Goal: Task Accomplishment & Management: Use online tool/utility

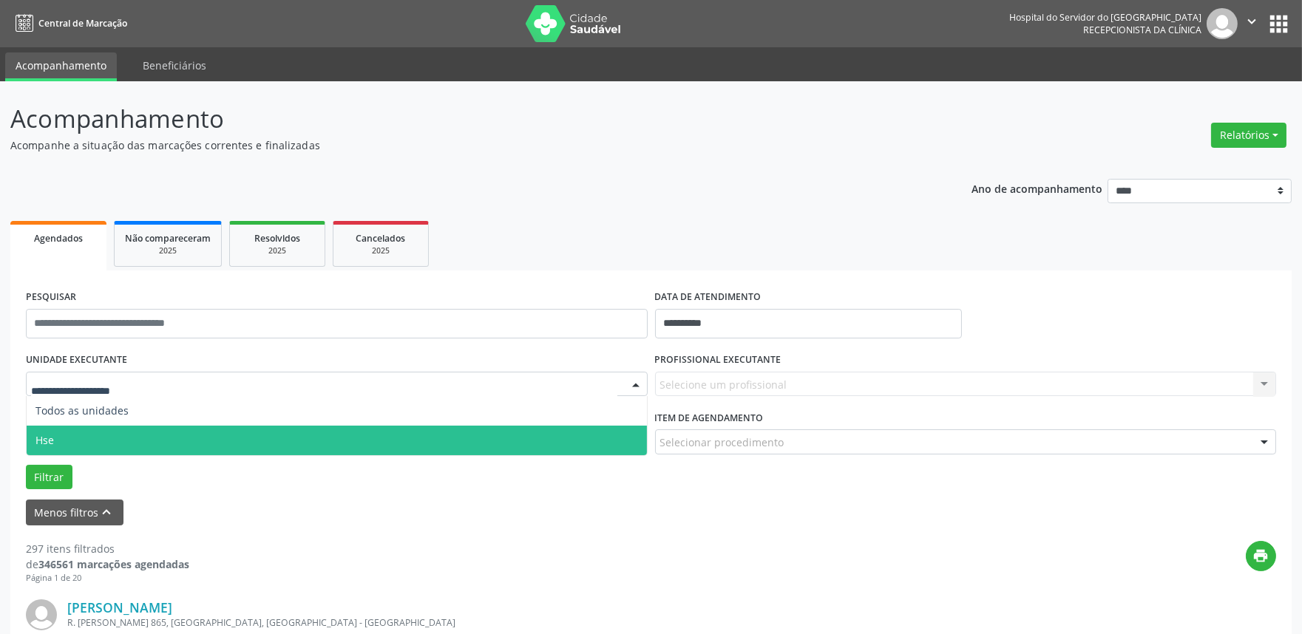
click at [76, 435] on span "Hse" at bounding box center [337, 441] width 620 height 30
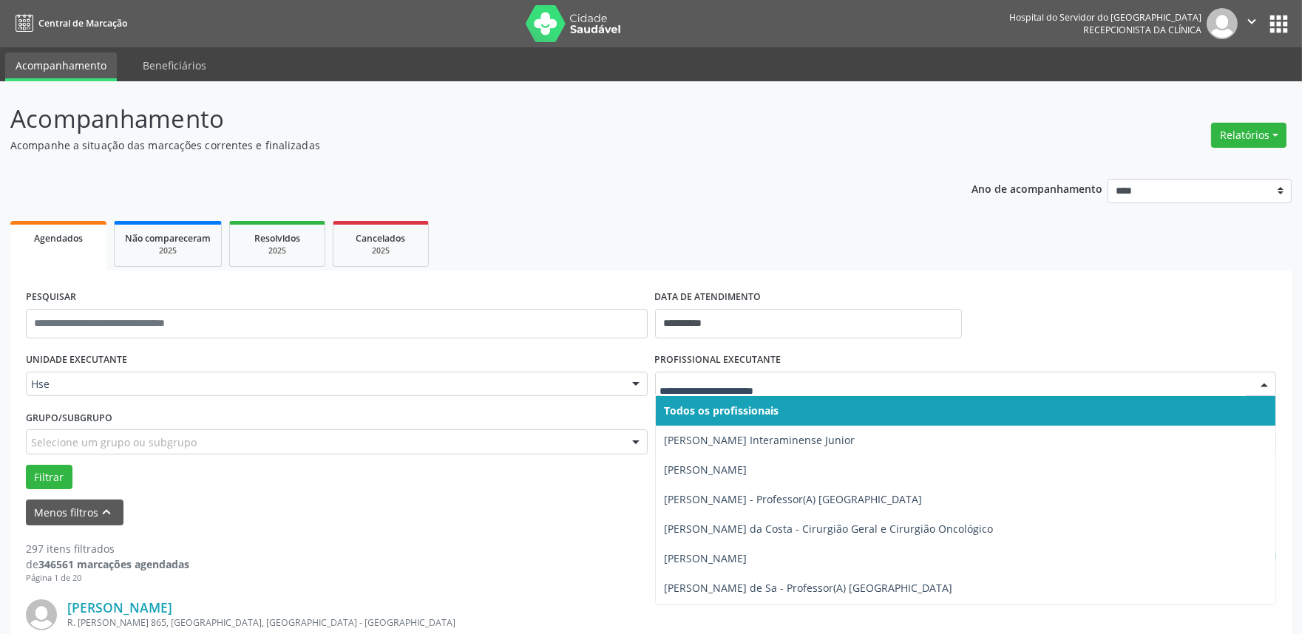
click at [1268, 382] on div at bounding box center [1264, 385] width 22 height 25
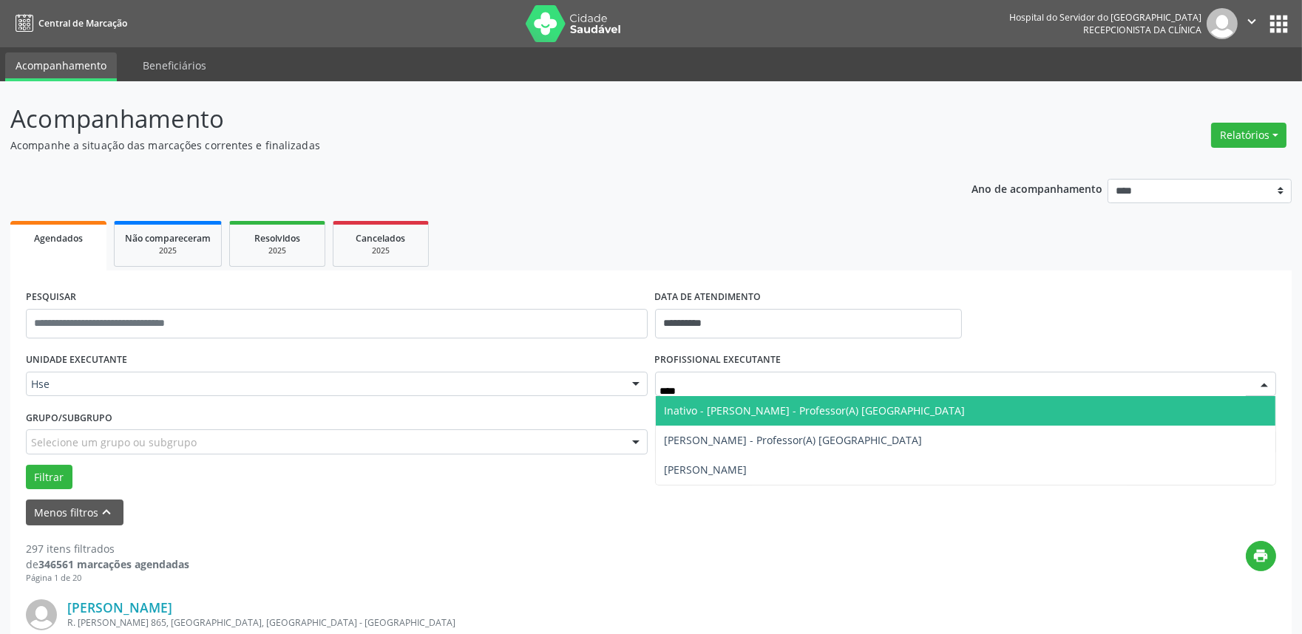
type input "*****"
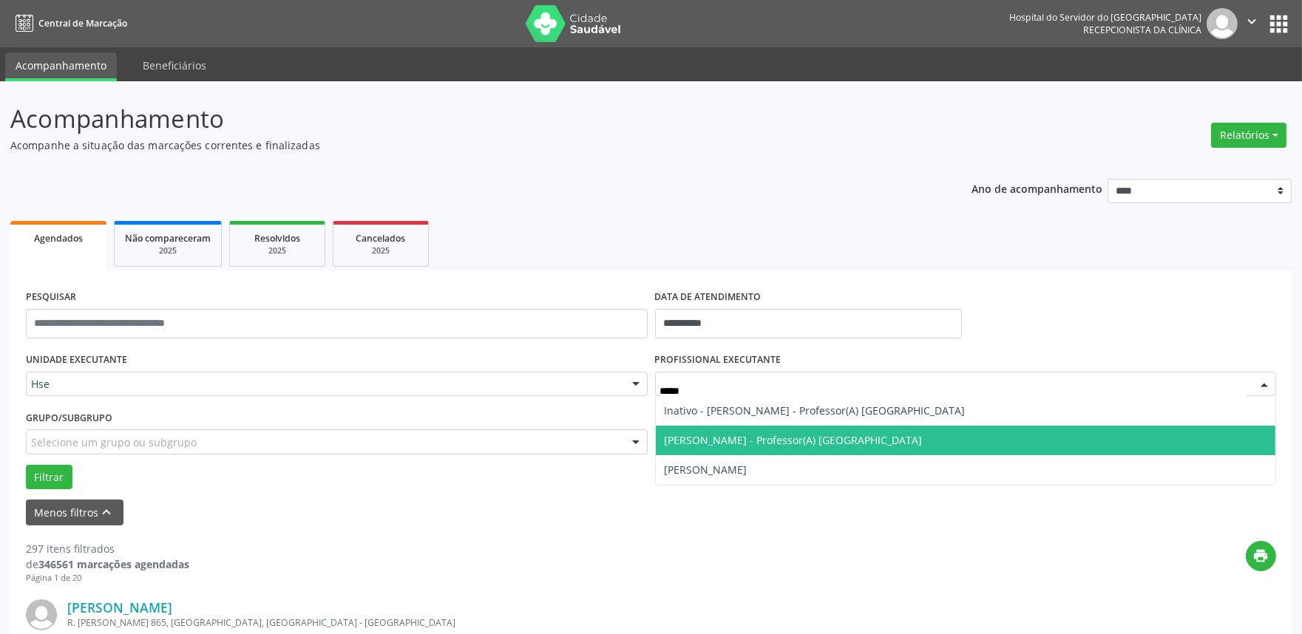
click at [877, 447] on span "[PERSON_NAME] - Professor(A) [GEOGRAPHIC_DATA]" at bounding box center [966, 441] width 620 height 30
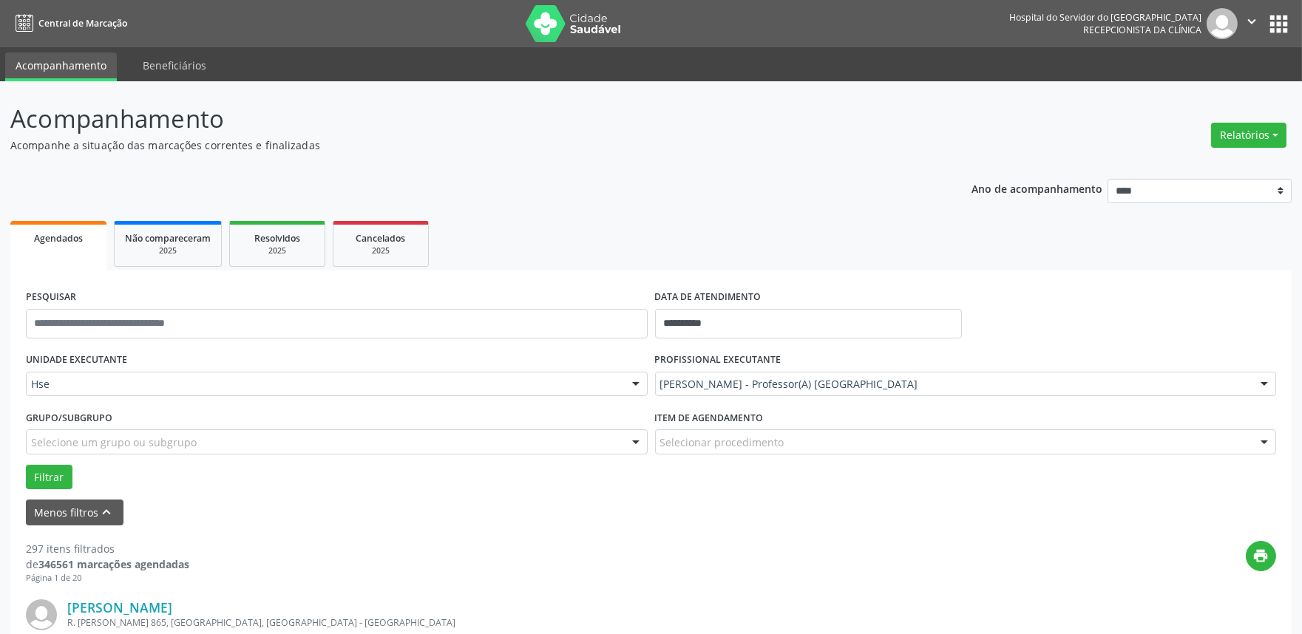
click at [839, 438] on div "Selecionar procedimento" at bounding box center [966, 442] width 622 height 25
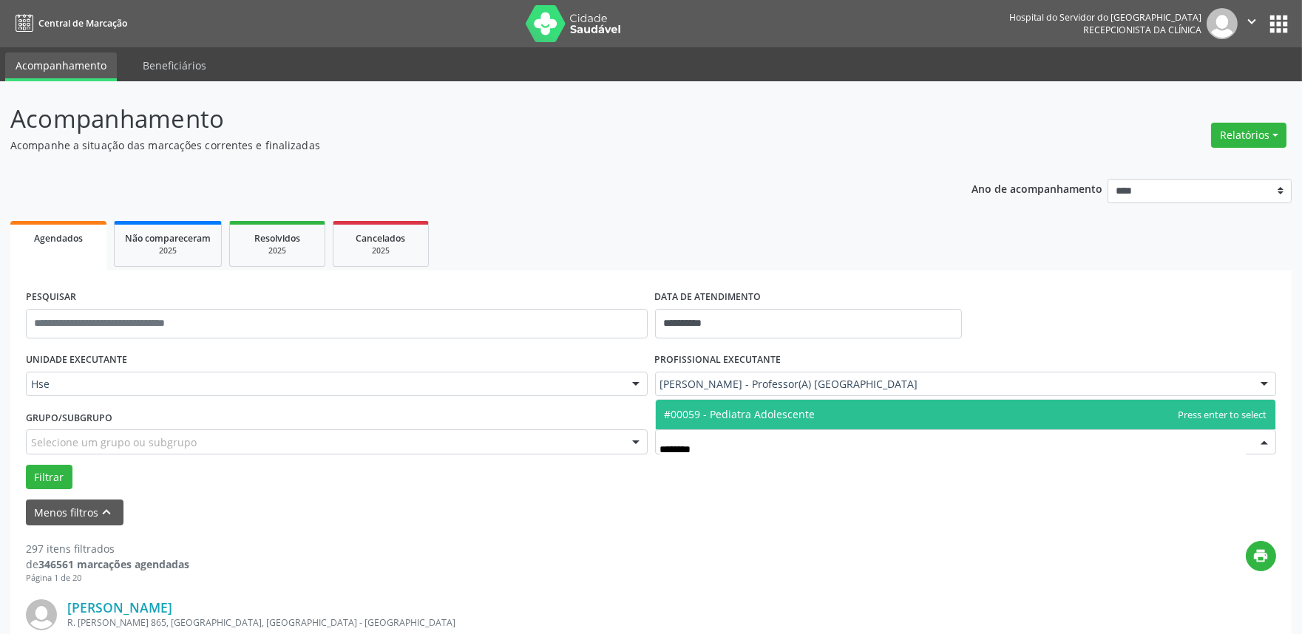
click at [686, 447] on input "********" at bounding box center [953, 450] width 586 height 30
click at [763, 447] on input "********" at bounding box center [953, 450] width 586 height 30
click at [762, 509] on div "Menos filtros keyboard_arrow_up" at bounding box center [651, 513] width 1258 height 26
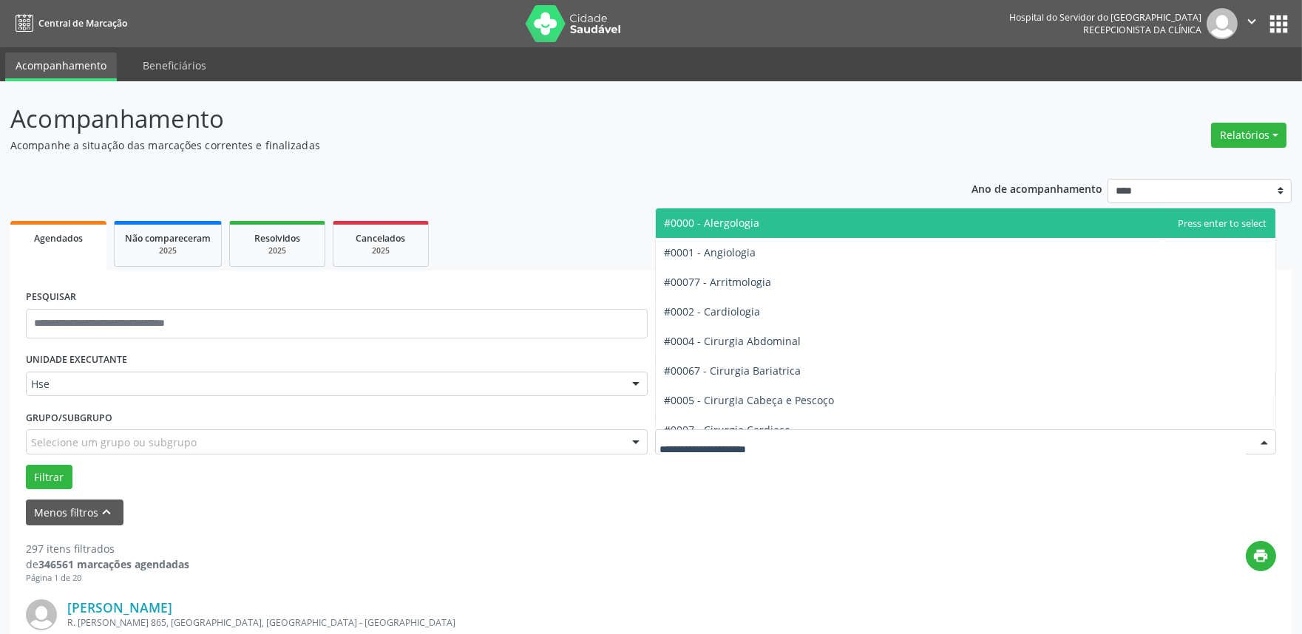
click at [814, 446] on div at bounding box center [966, 442] width 622 height 25
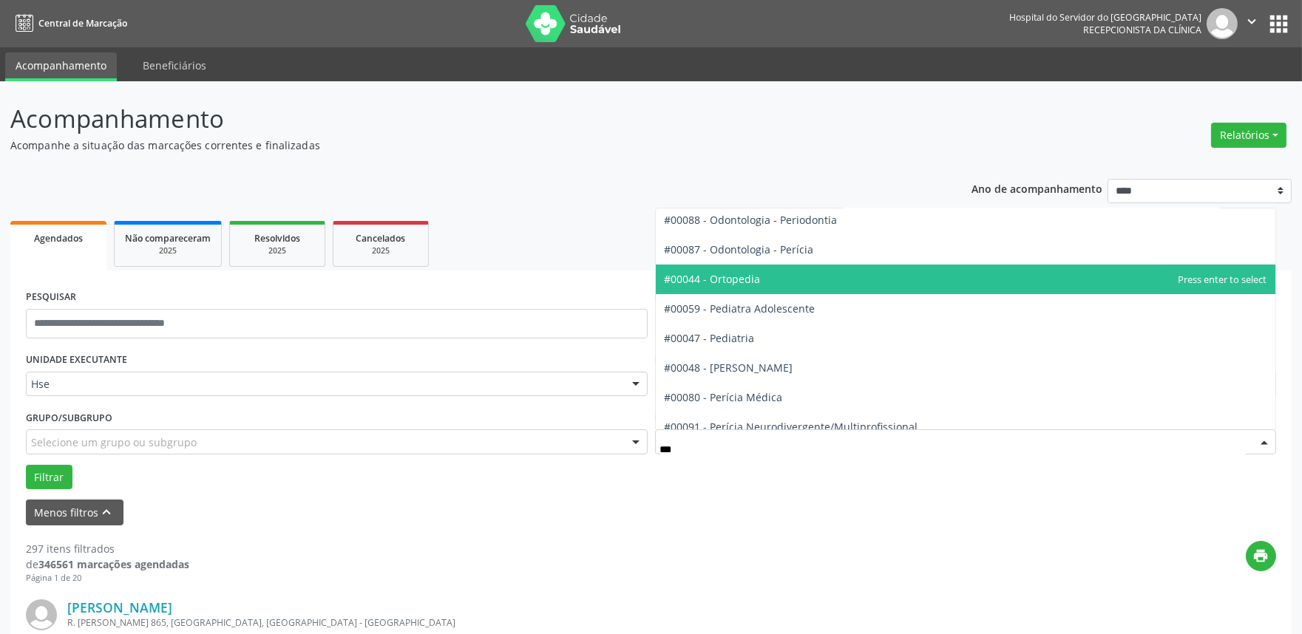
scroll to position [134, 0]
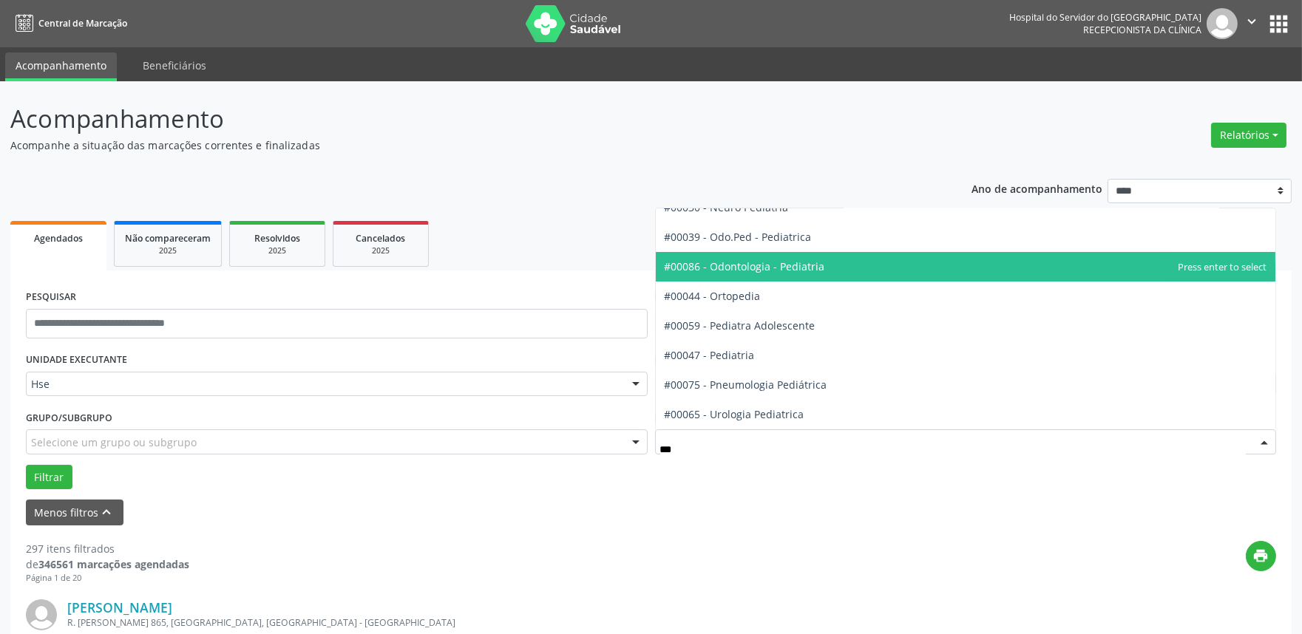
type input "****"
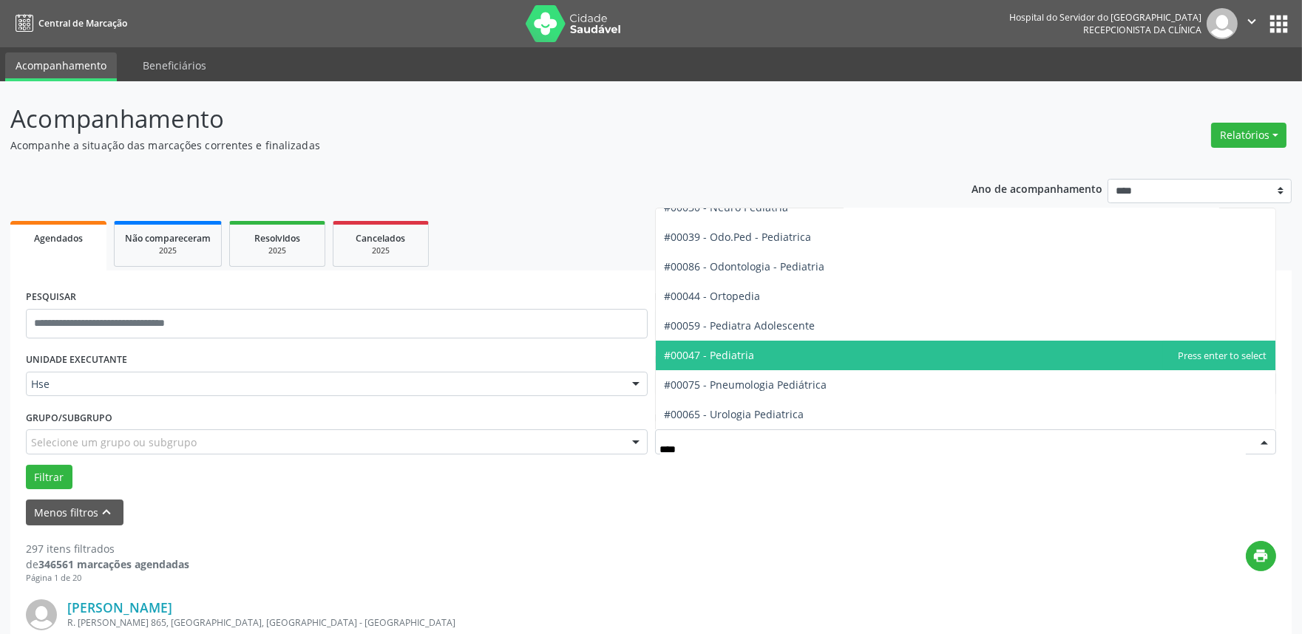
click at [751, 353] on span "#00047 - Pediatria" at bounding box center [710, 355] width 90 height 14
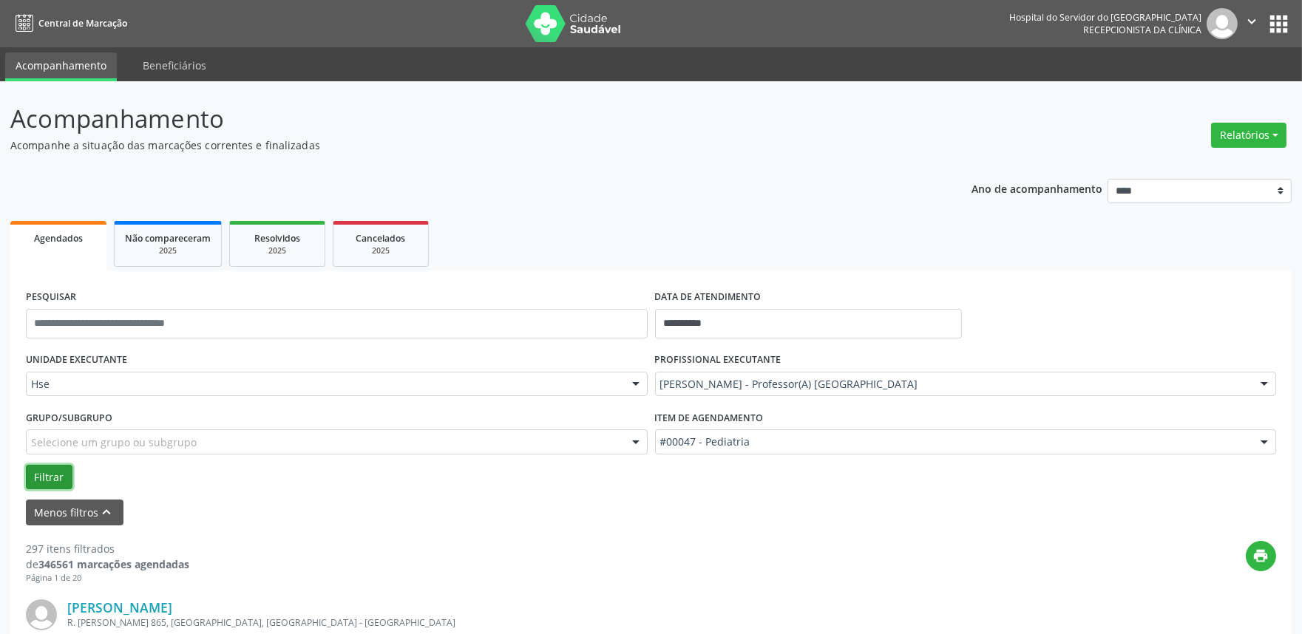
click at [39, 472] on button "Filtrar" at bounding box center [49, 477] width 47 height 25
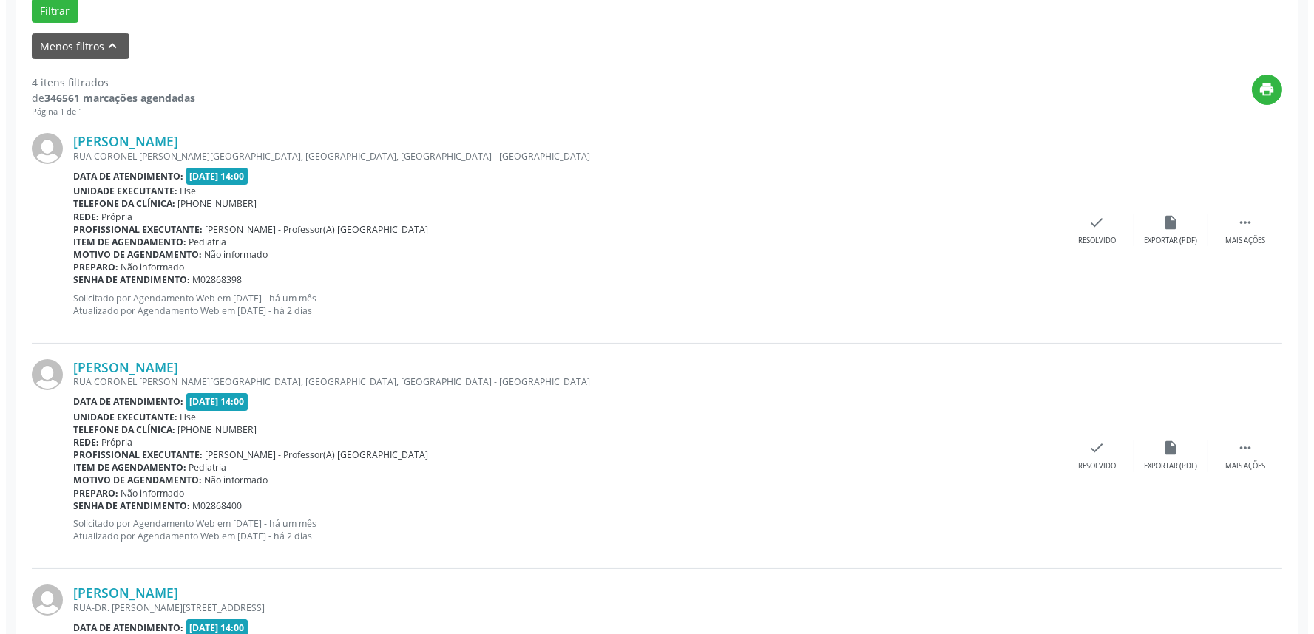
scroll to position [493, 0]
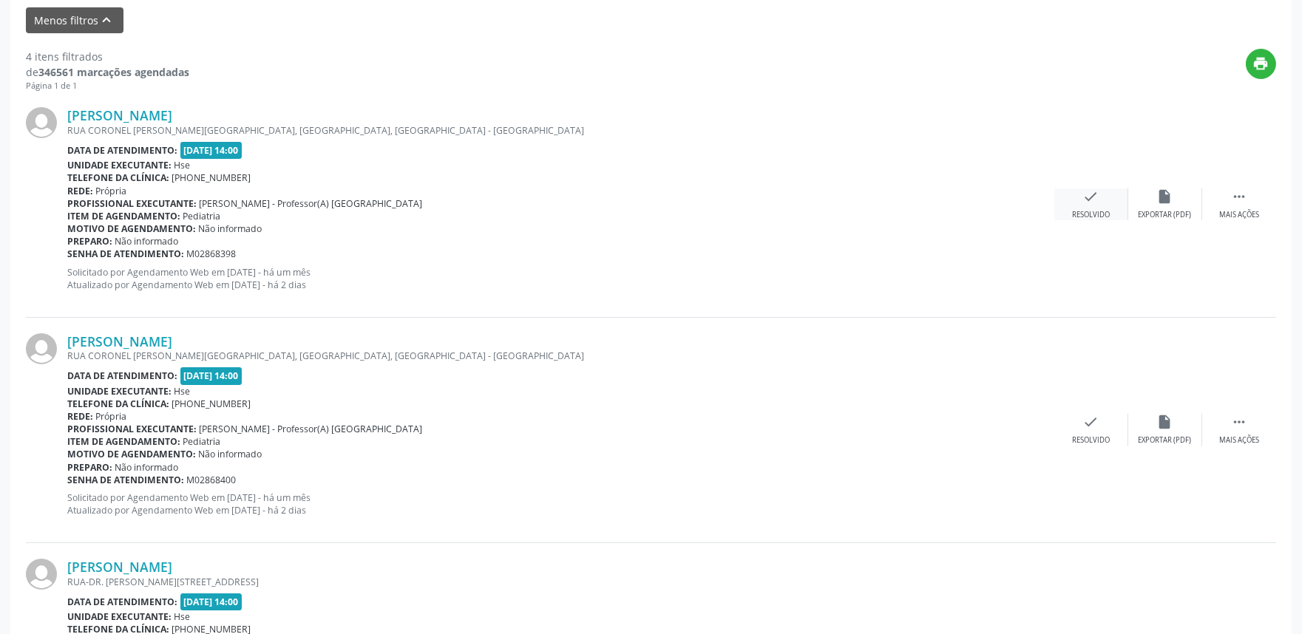
click at [1096, 201] on icon "check" at bounding box center [1091, 197] width 16 height 16
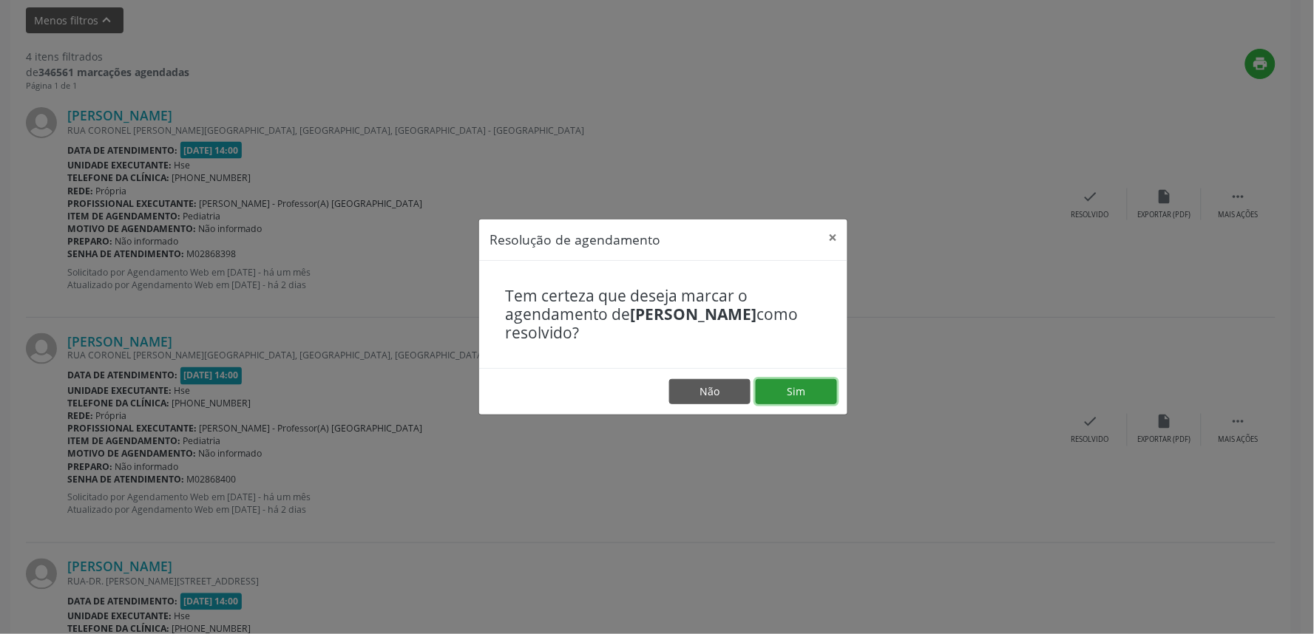
click at [827, 390] on button "Sim" at bounding box center [796, 391] width 81 height 25
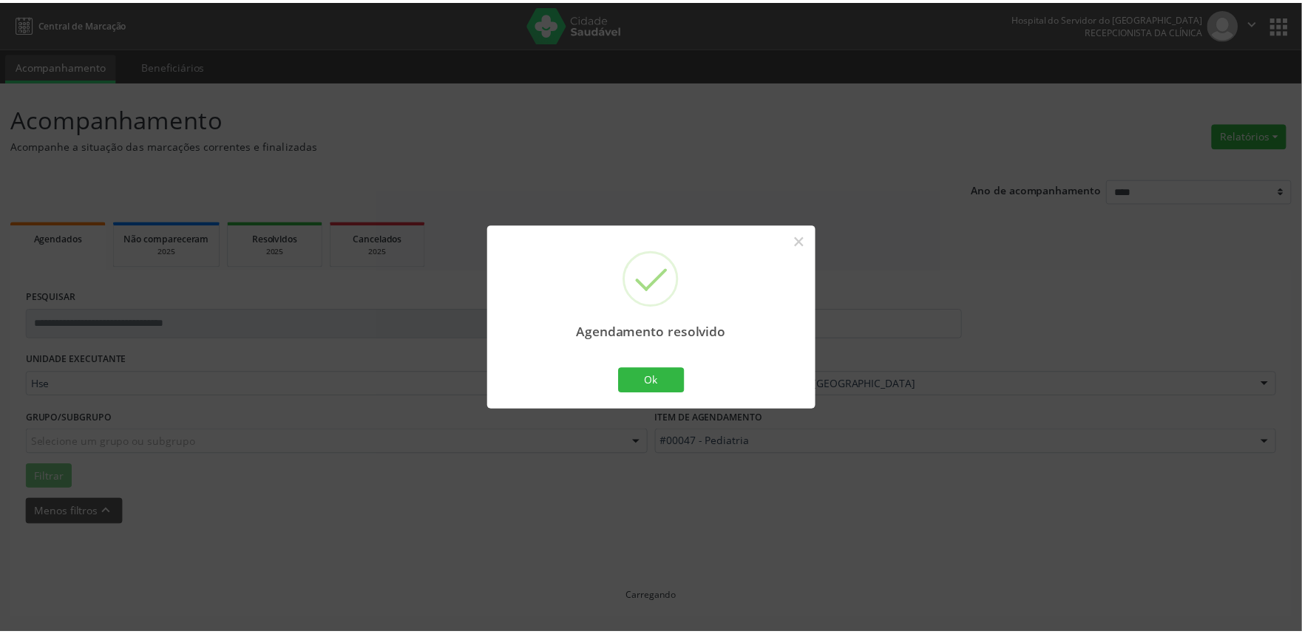
scroll to position [0, 0]
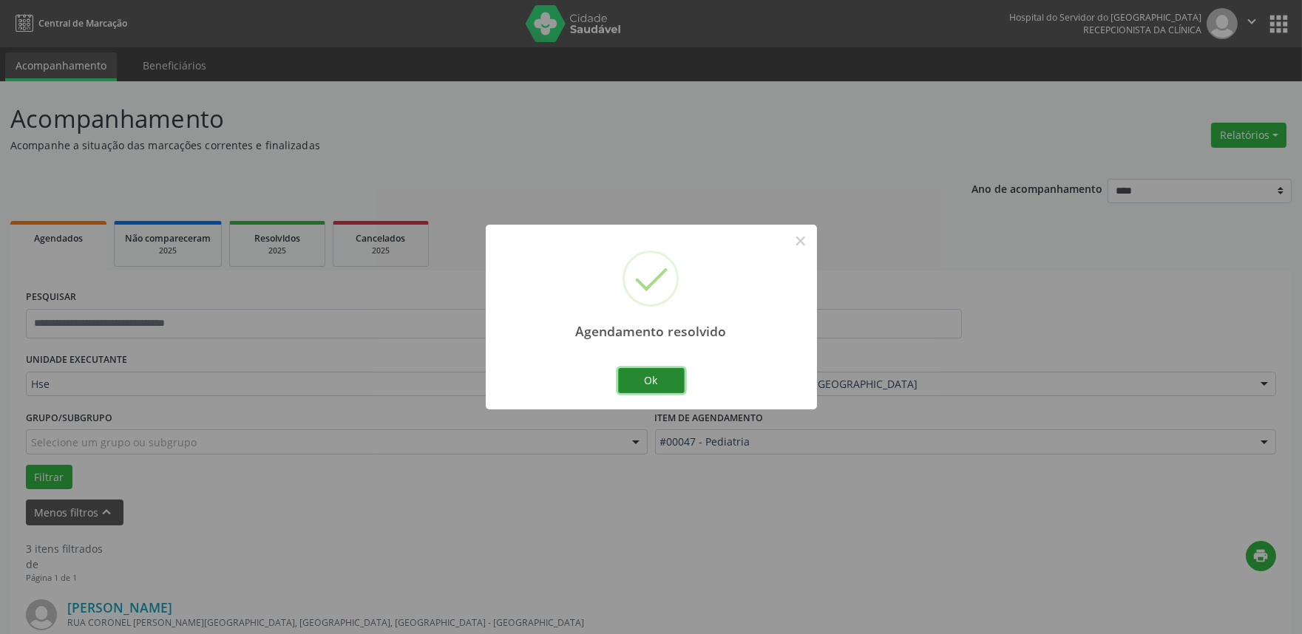
click at [658, 385] on button "Ok" at bounding box center [651, 380] width 67 height 25
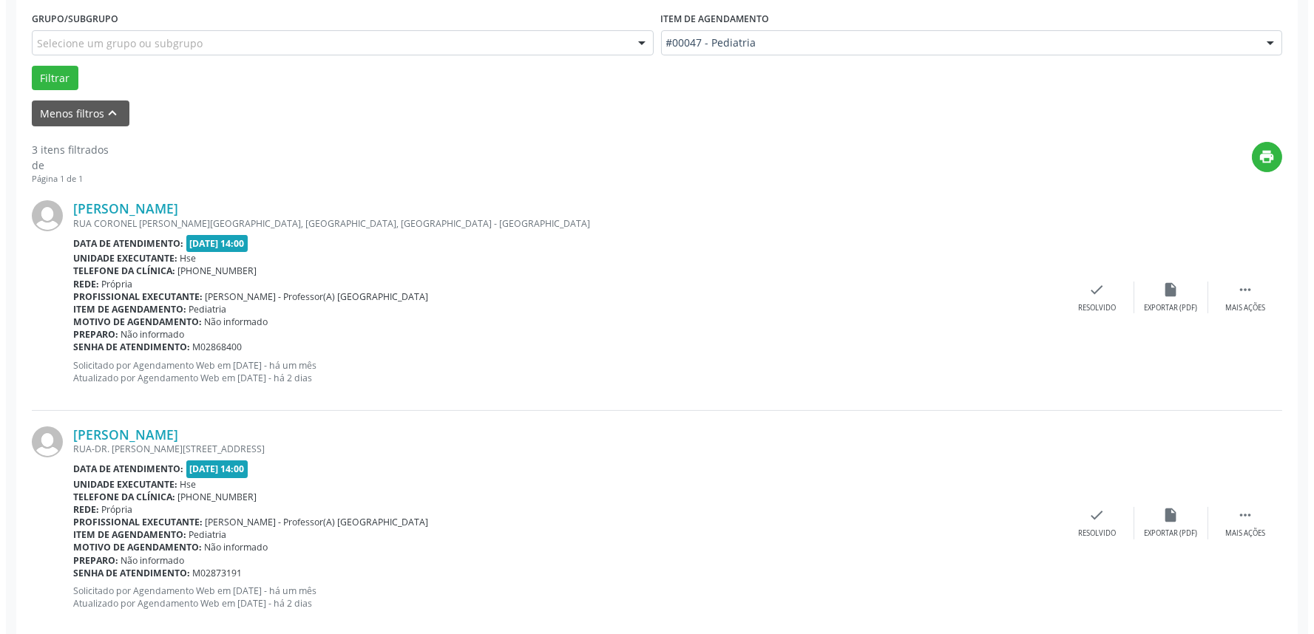
scroll to position [410, 0]
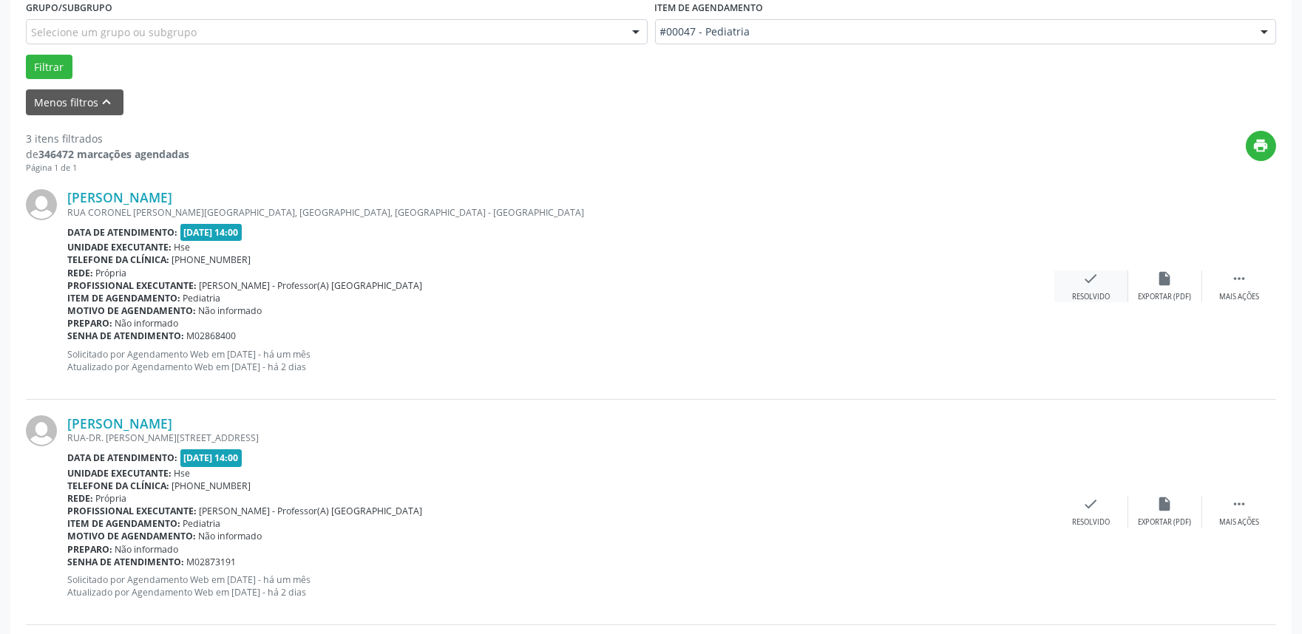
click at [1091, 274] on icon "check" at bounding box center [1091, 279] width 16 height 16
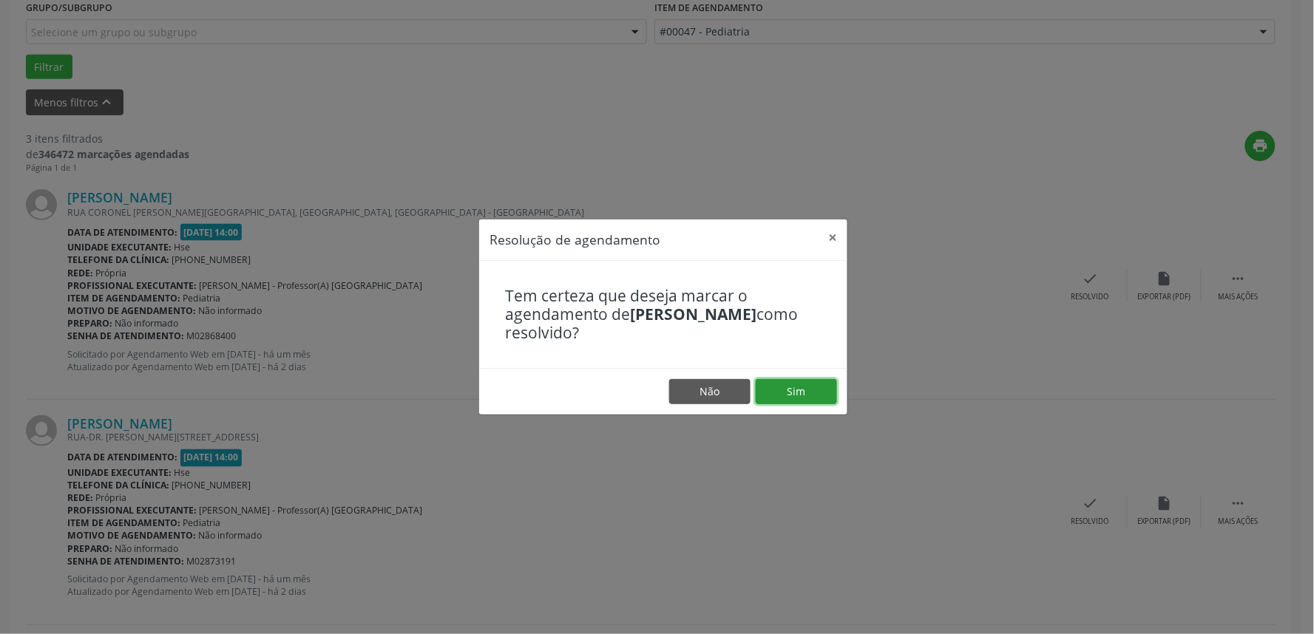
click at [808, 397] on button "Sim" at bounding box center [796, 391] width 81 height 25
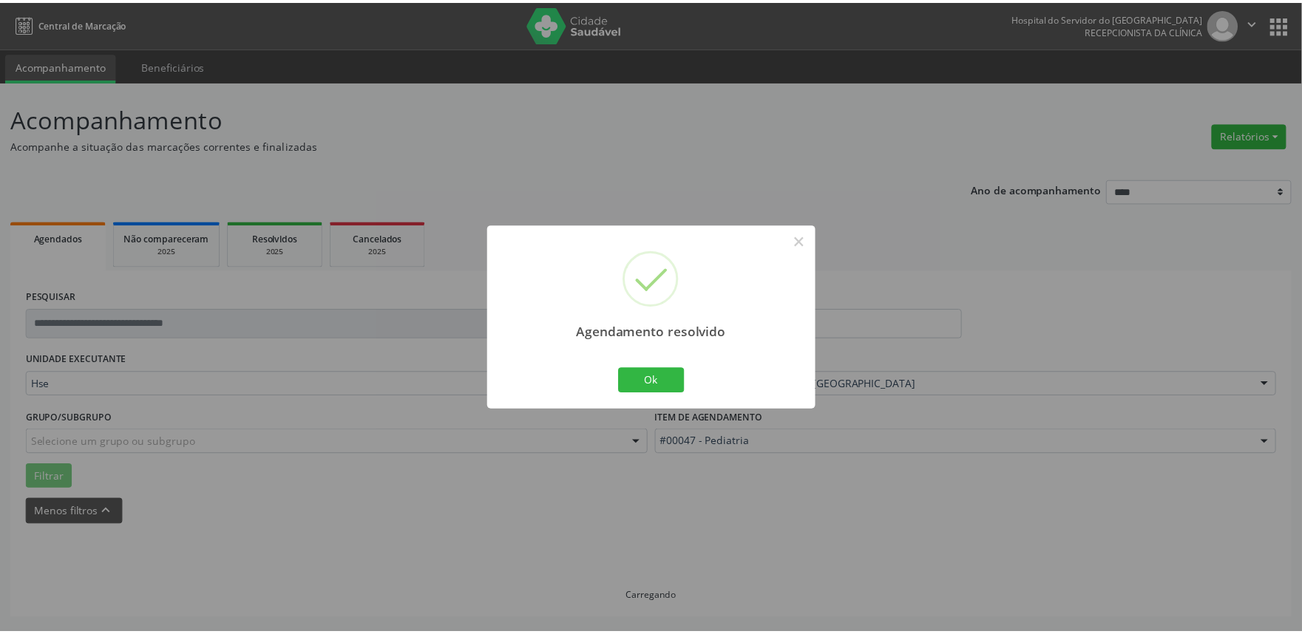
scroll to position [0, 0]
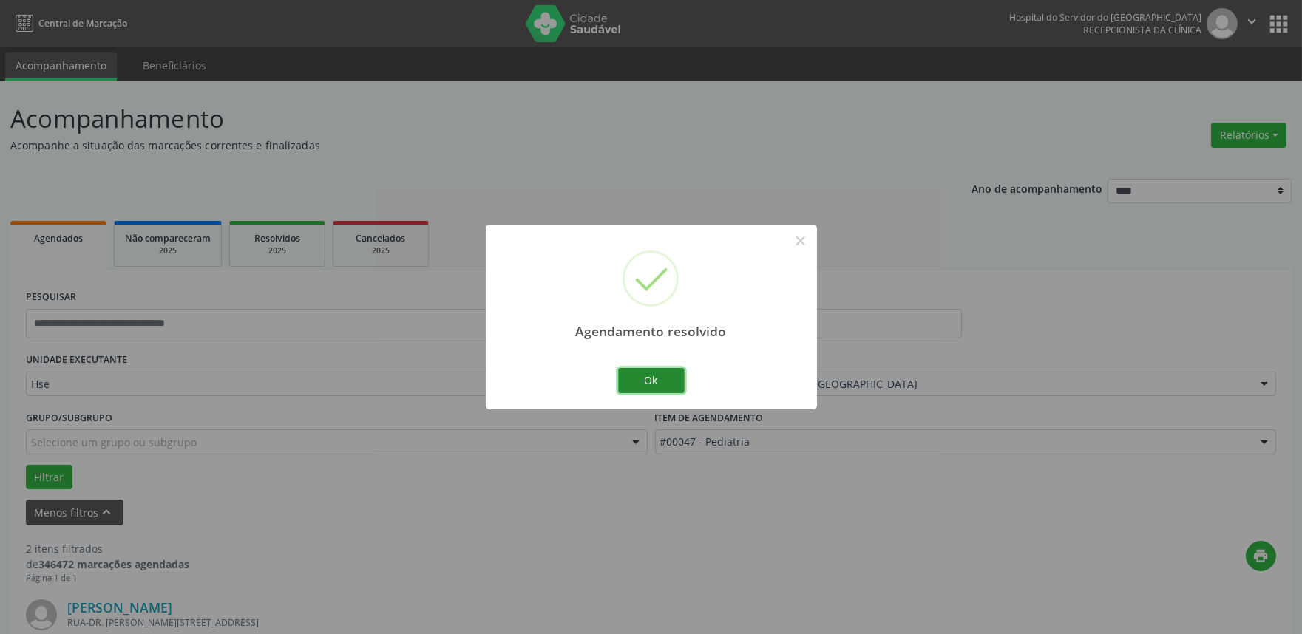
click at [648, 385] on button "Ok" at bounding box center [651, 380] width 67 height 25
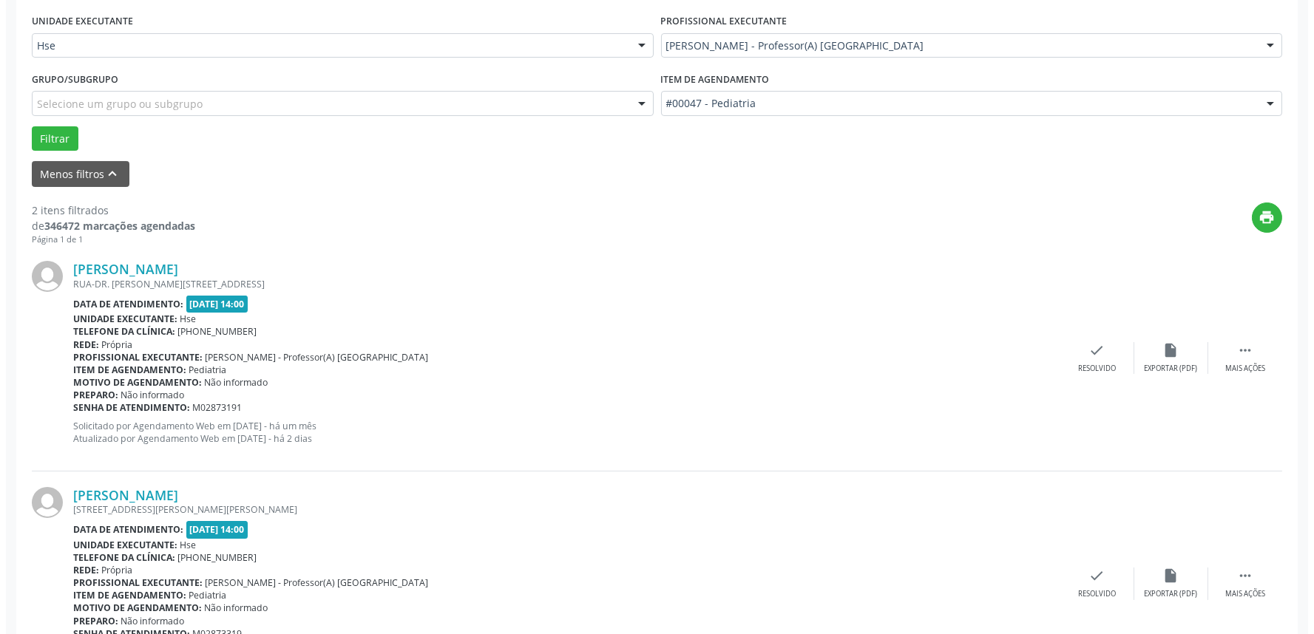
scroll to position [410, 0]
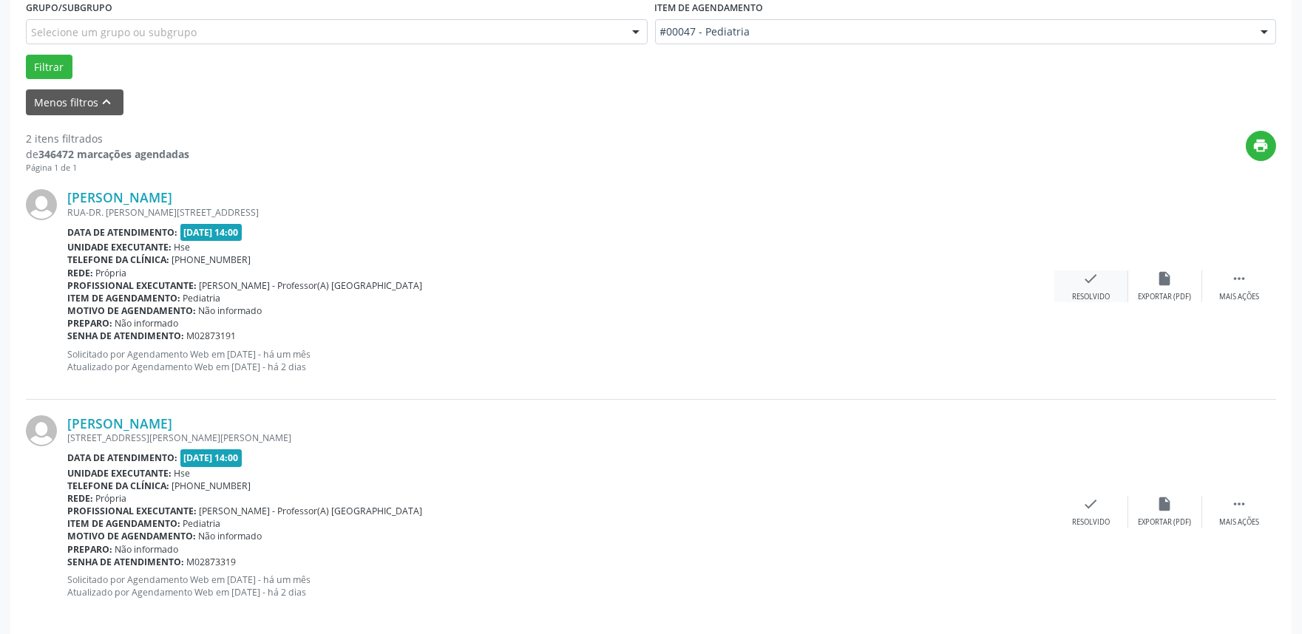
click at [1075, 282] on div "check Resolvido" at bounding box center [1092, 287] width 74 height 32
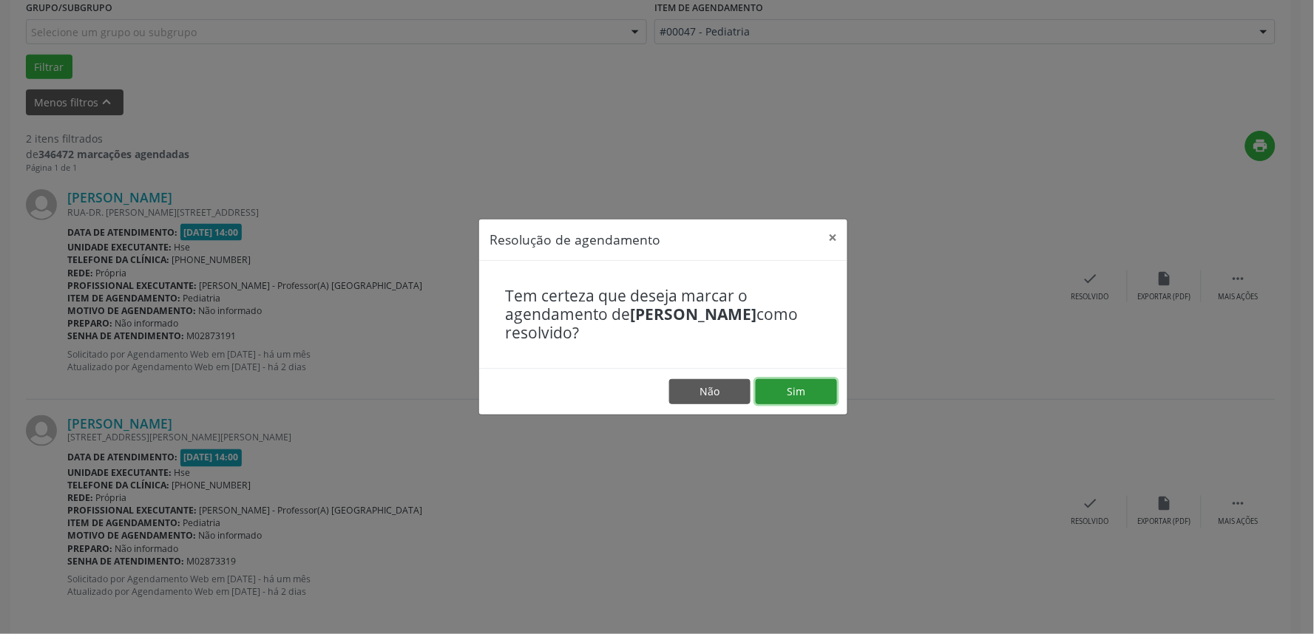
click at [810, 385] on button "Sim" at bounding box center [796, 391] width 81 height 25
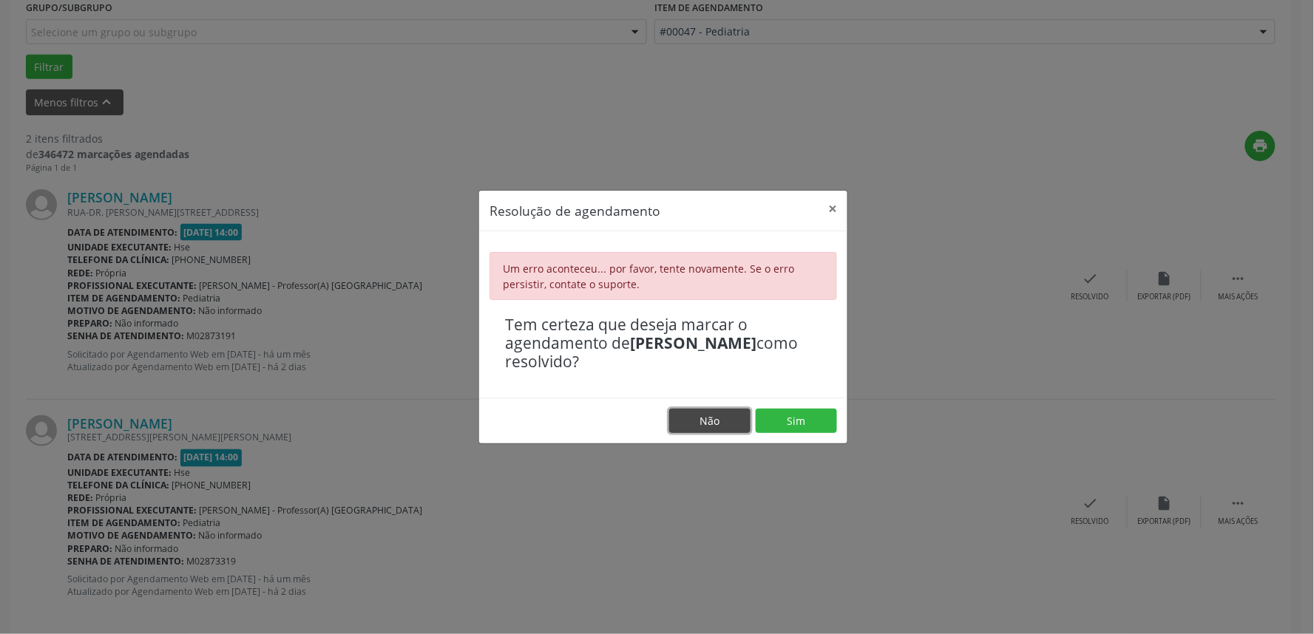
click at [699, 430] on button "Não" at bounding box center [709, 421] width 81 height 25
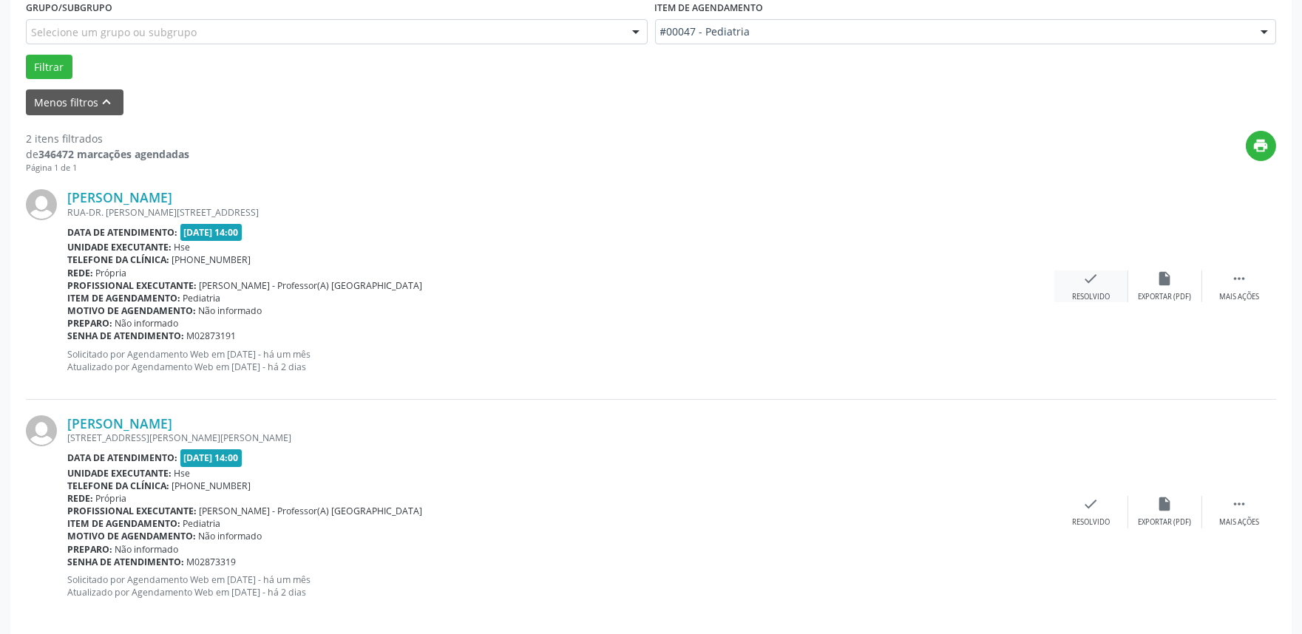
click at [1077, 285] on div "check Resolvido" at bounding box center [1092, 287] width 74 height 32
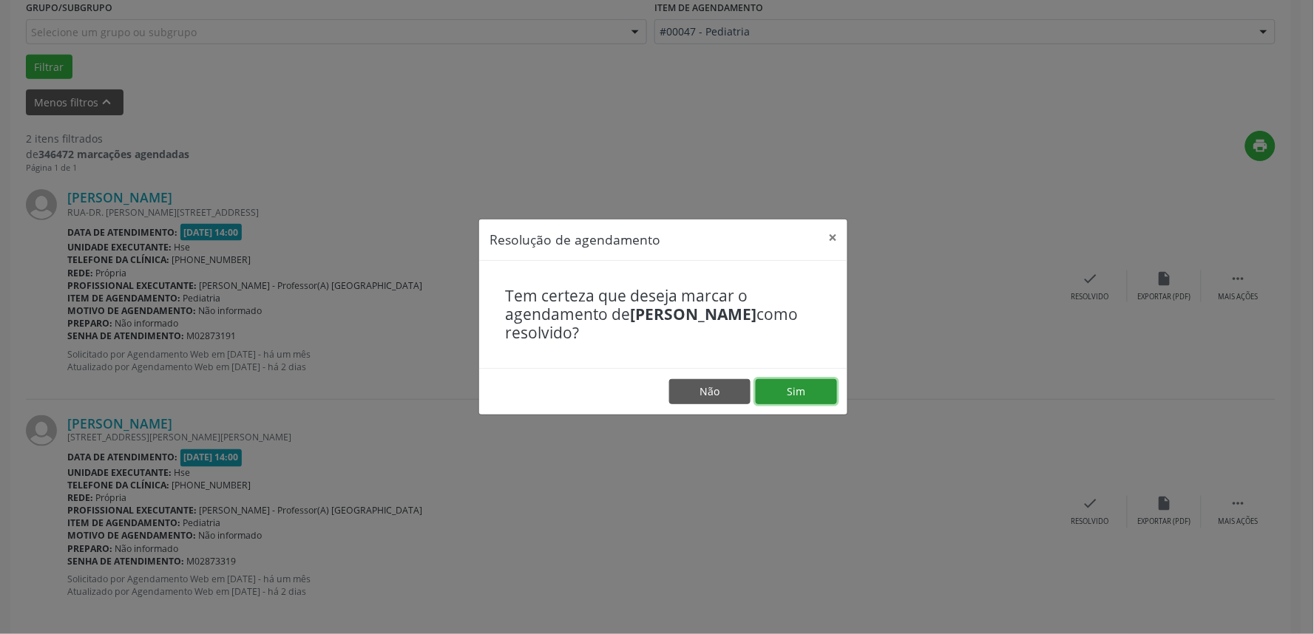
click at [788, 395] on button "Sim" at bounding box center [796, 391] width 81 height 25
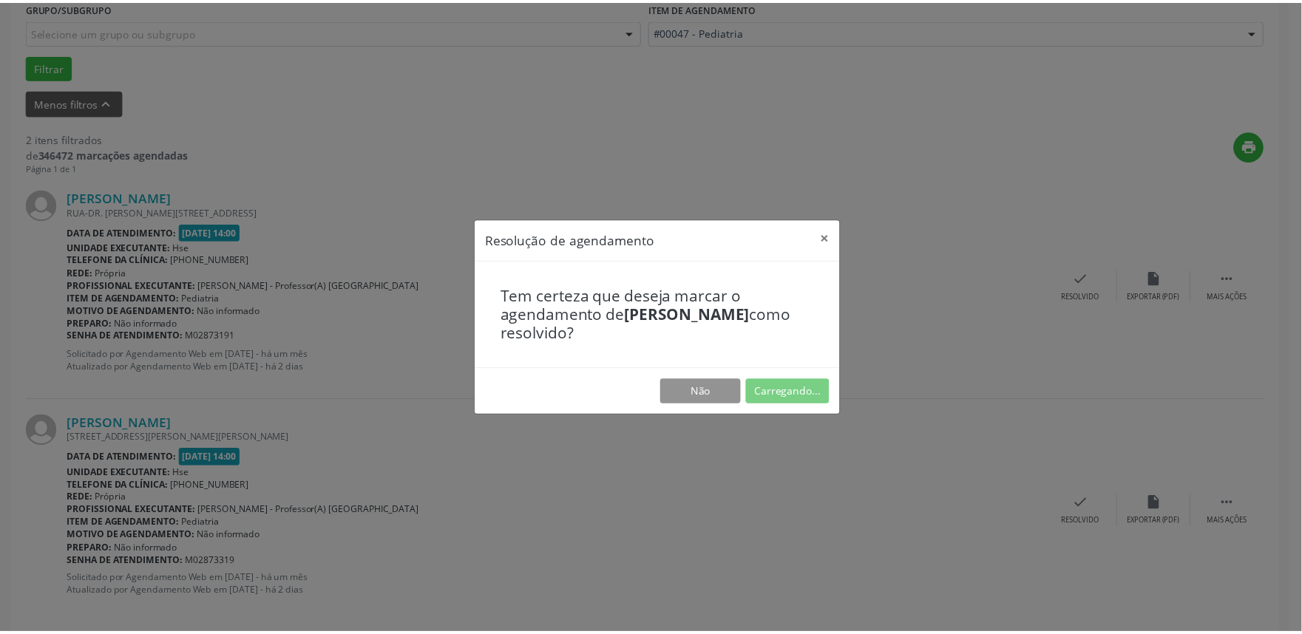
scroll to position [0, 0]
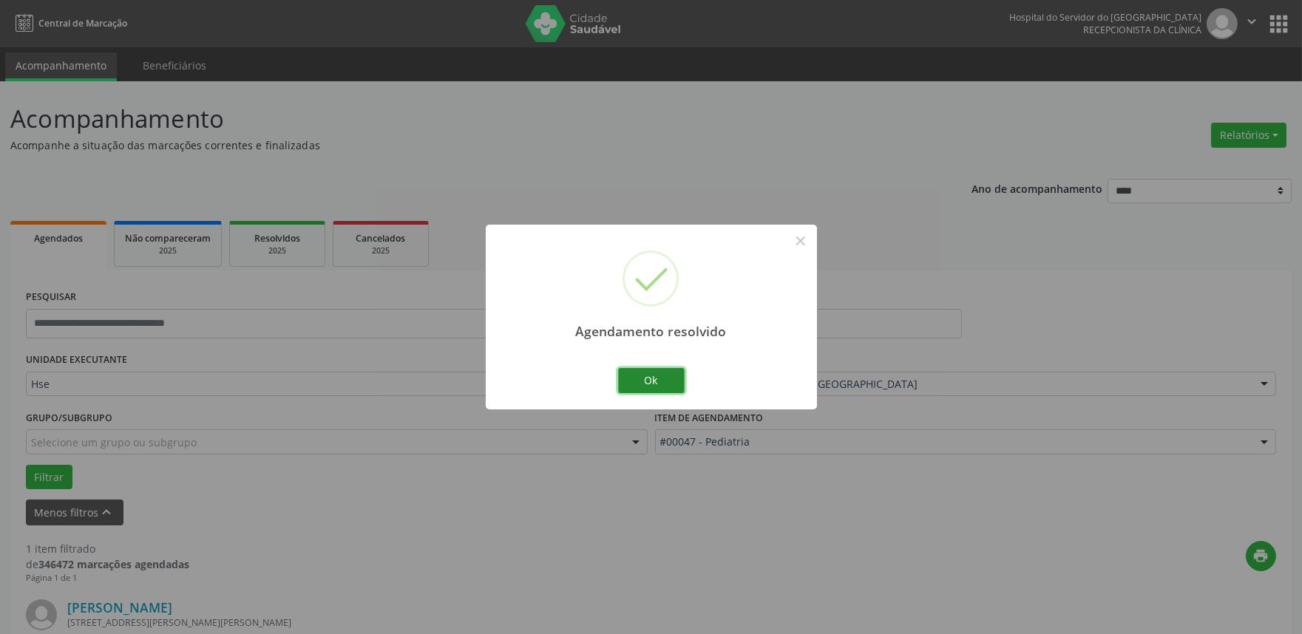
click at [658, 372] on button "Ok" at bounding box center [651, 380] width 67 height 25
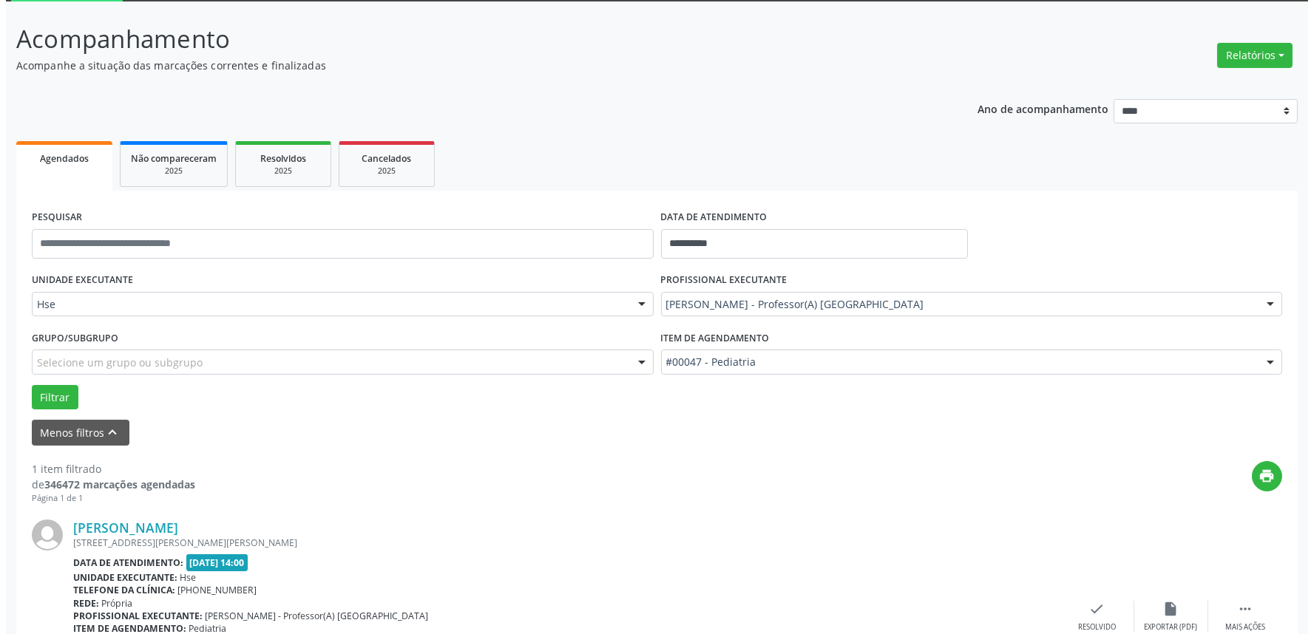
scroll to position [200, 0]
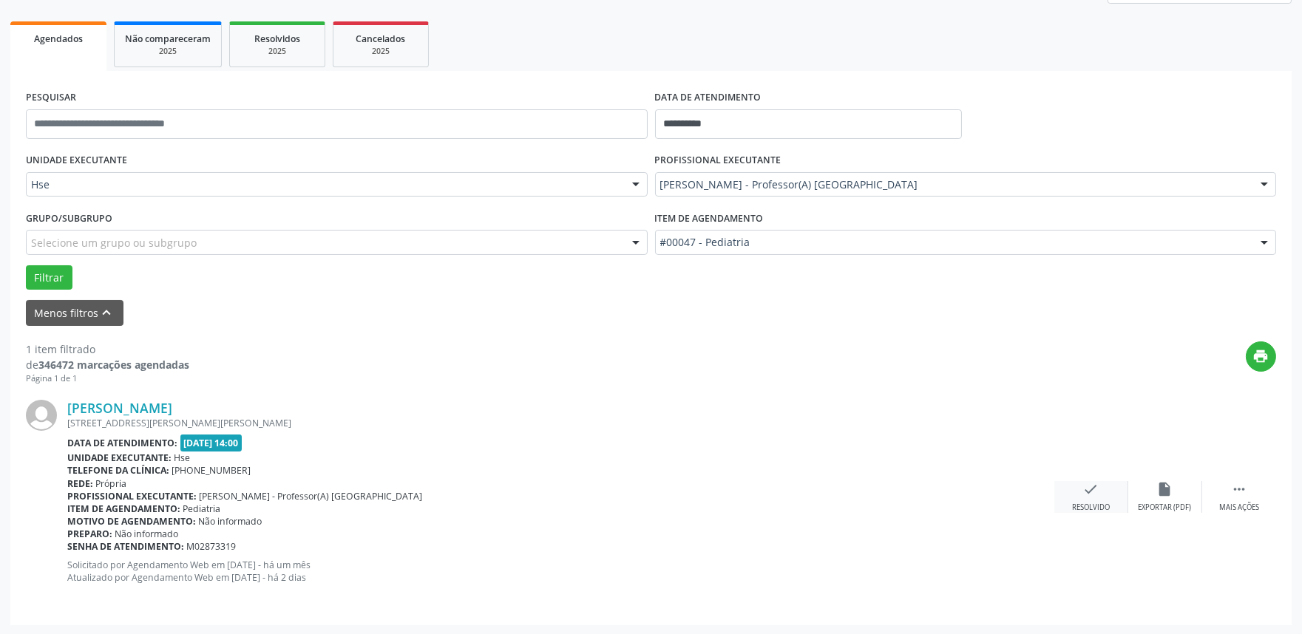
click at [1085, 487] on icon "check" at bounding box center [1091, 489] width 16 height 16
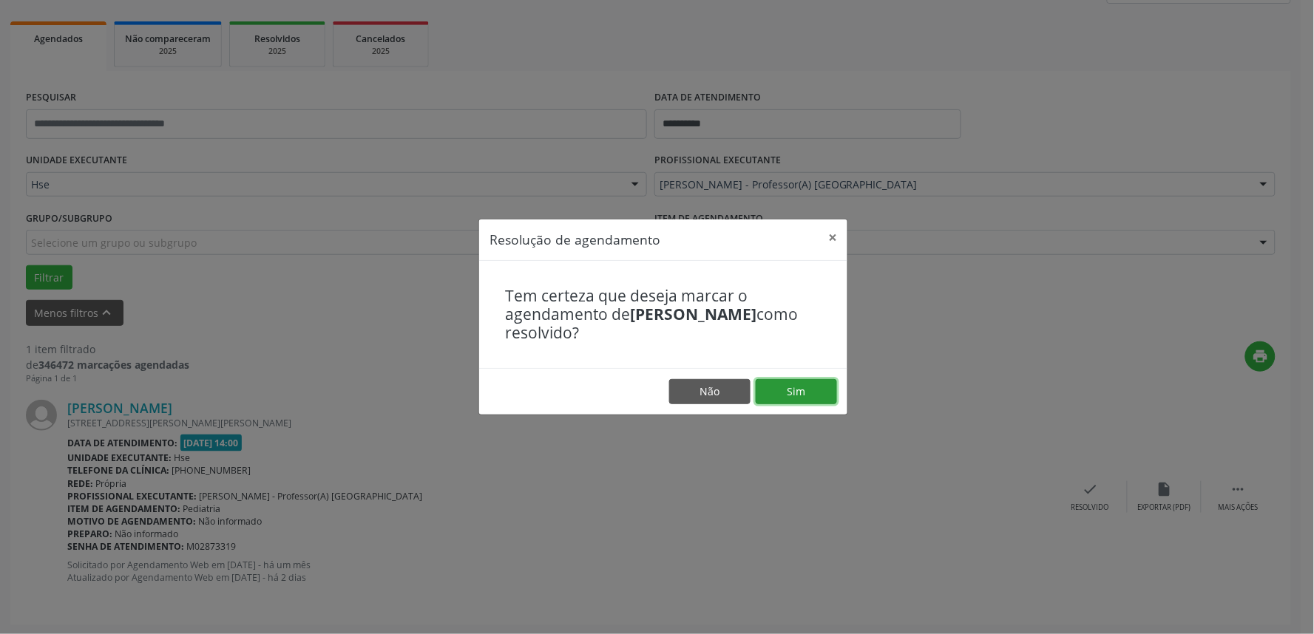
click at [810, 397] on button "Sim" at bounding box center [796, 391] width 81 height 25
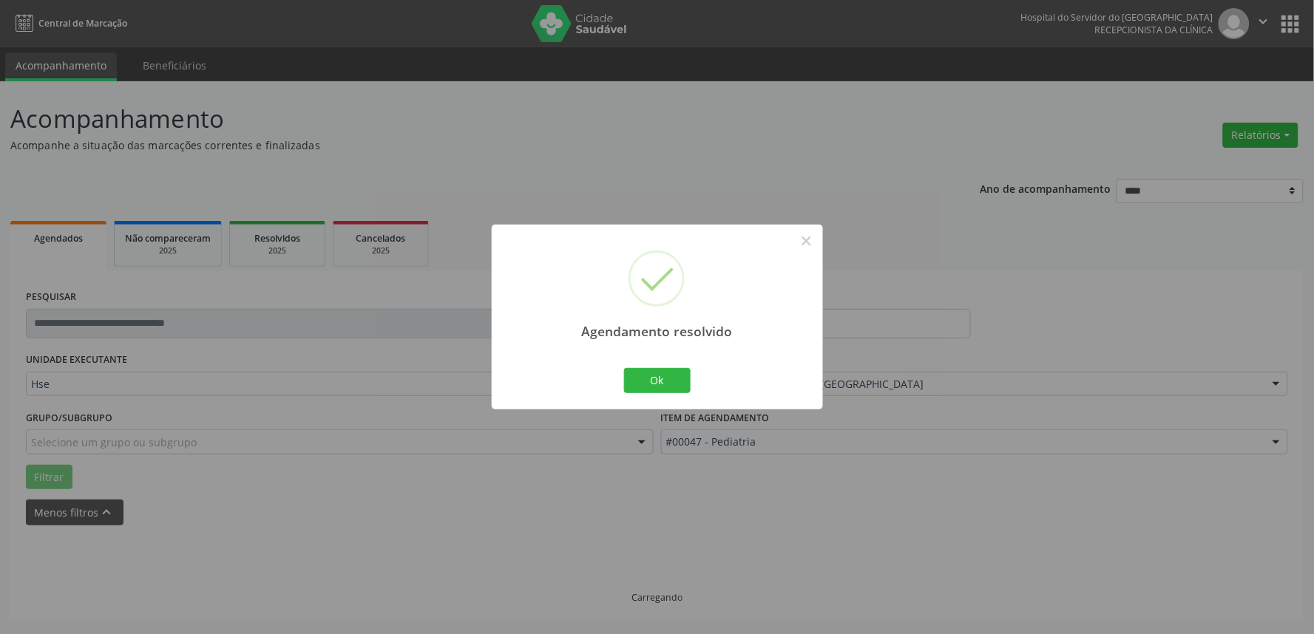
scroll to position [0, 0]
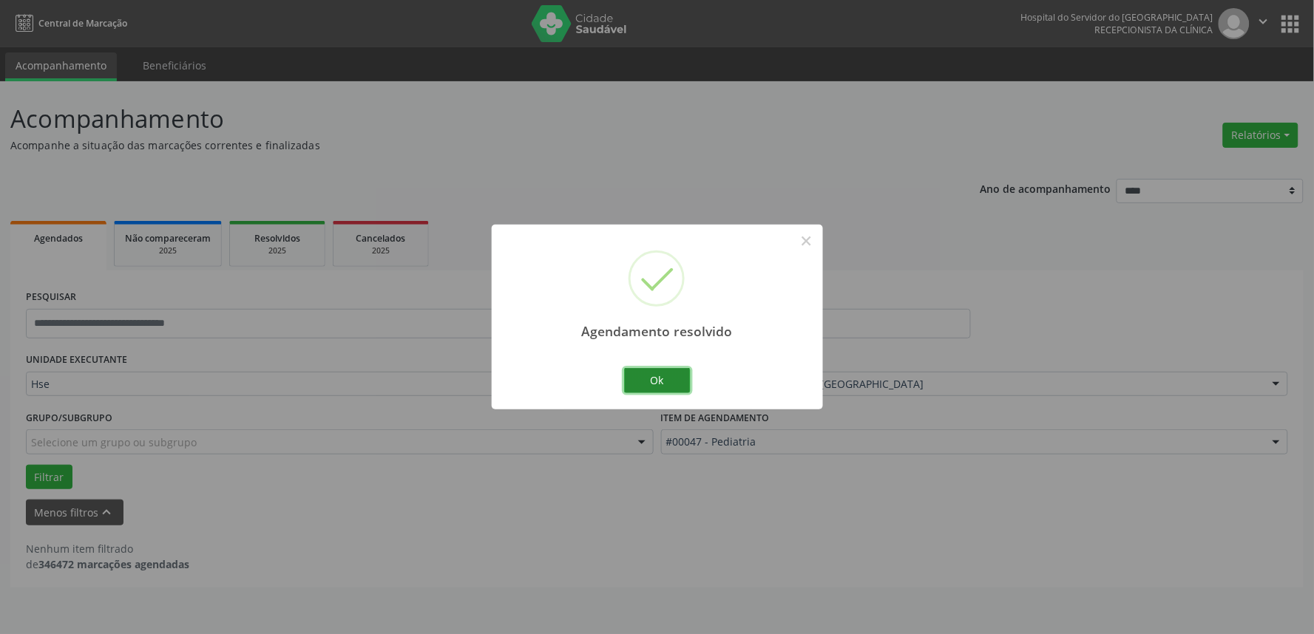
click at [649, 383] on button "Ok" at bounding box center [657, 380] width 67 height 25
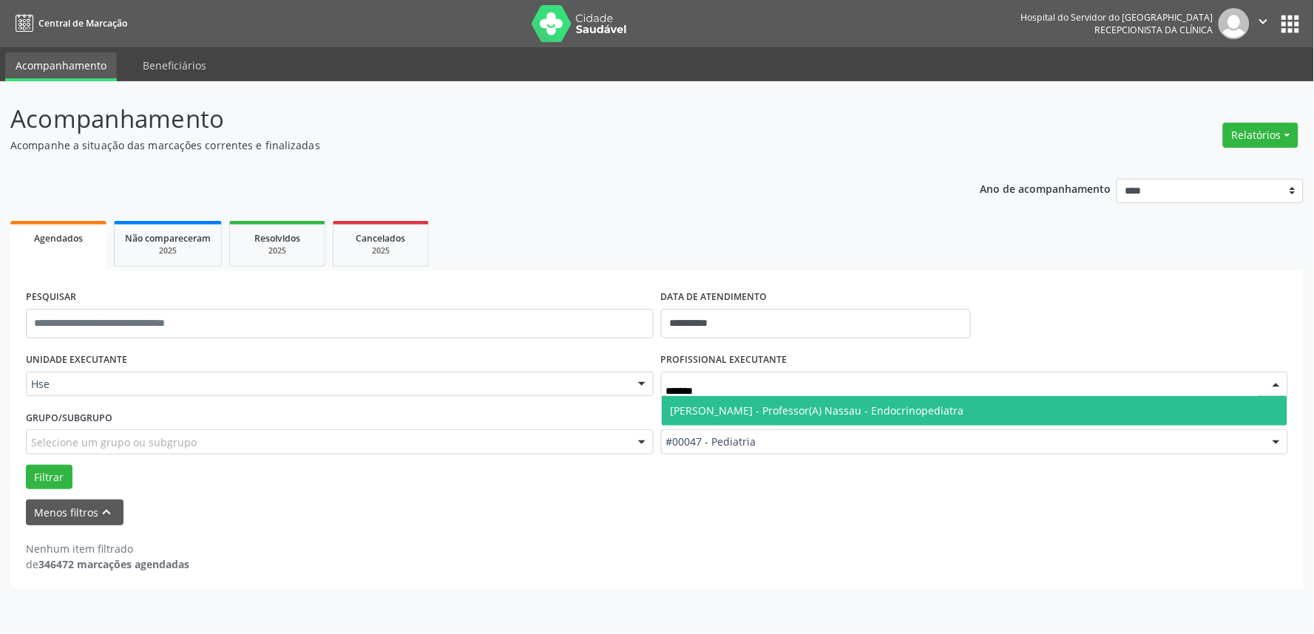
type input "********"
click at [903, 411] on span "[PERSON_NAME] - Professor(A) Nassau - Endocrinopediatra" at bounding box center [818, 411] width 294 height 14
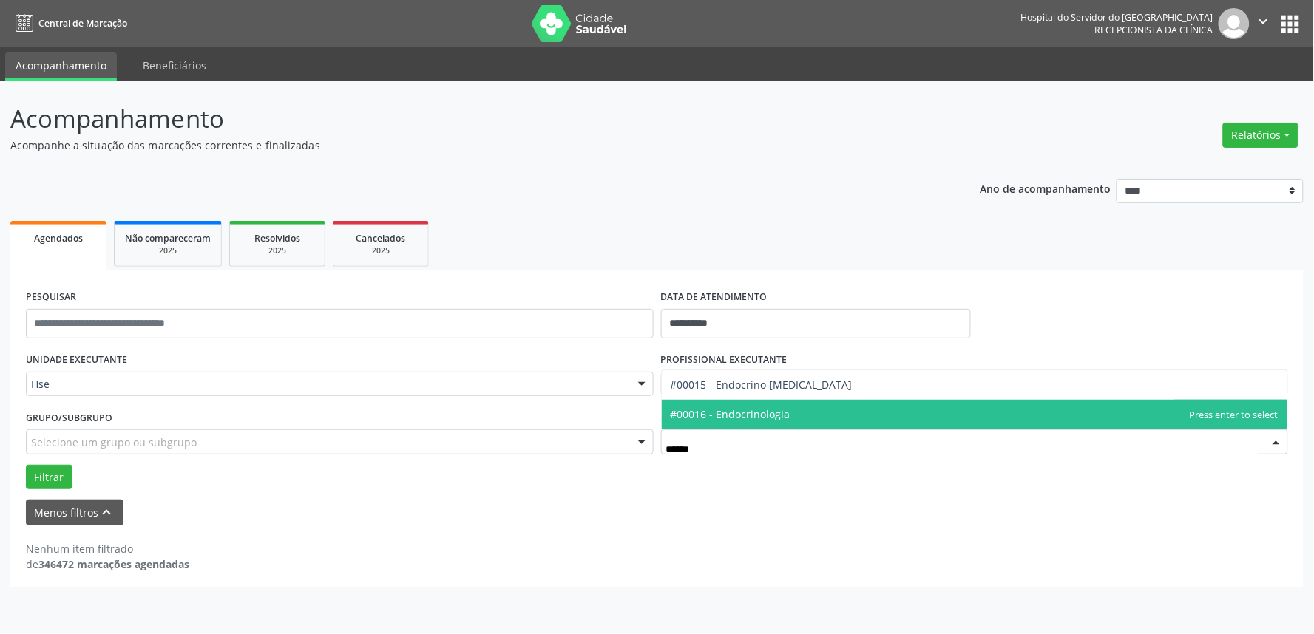
type input "*******"
click at [800, 412] on span "#00016 - Endocrinologia" at bounding box center [975, 415] width 626 height 30
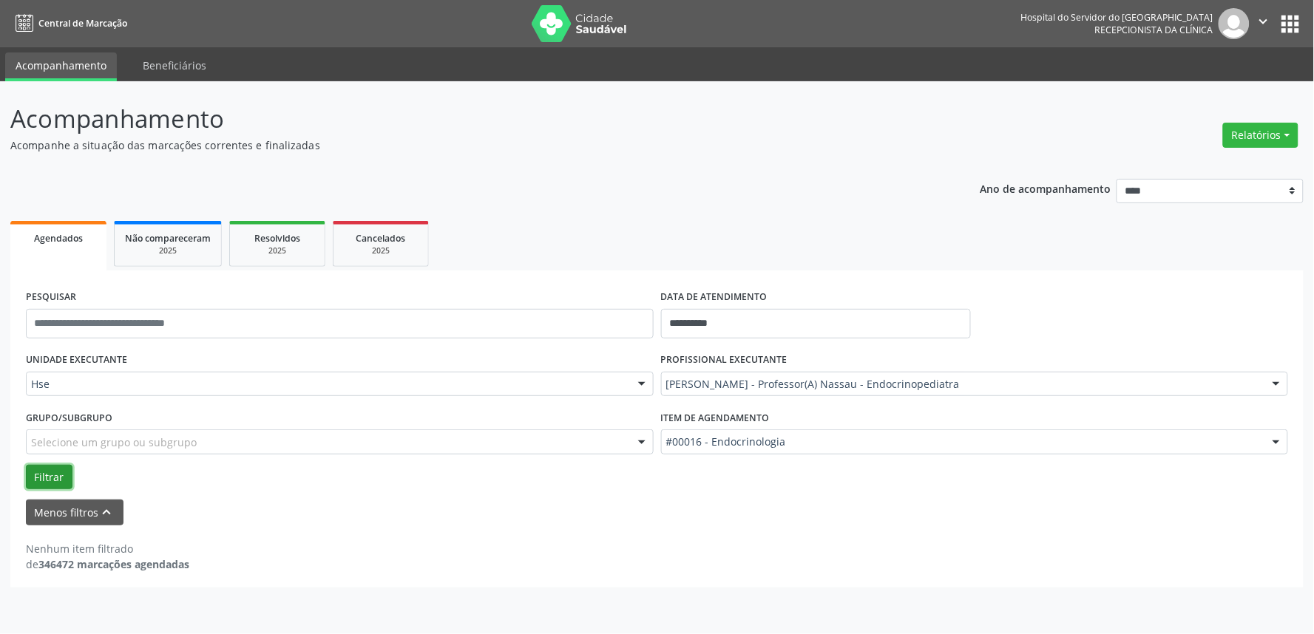
click at [40, 474] on button "Filtrar" at bounding box center [49, 477] width 47 height 25
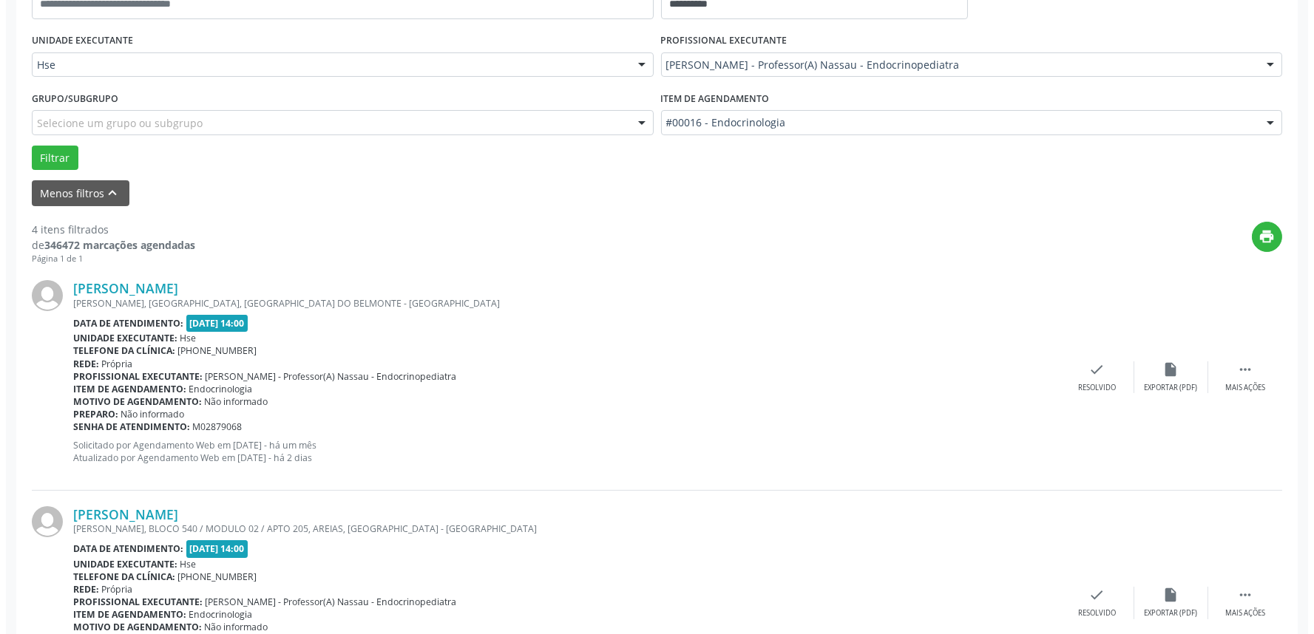
scroll to position [328, 0]
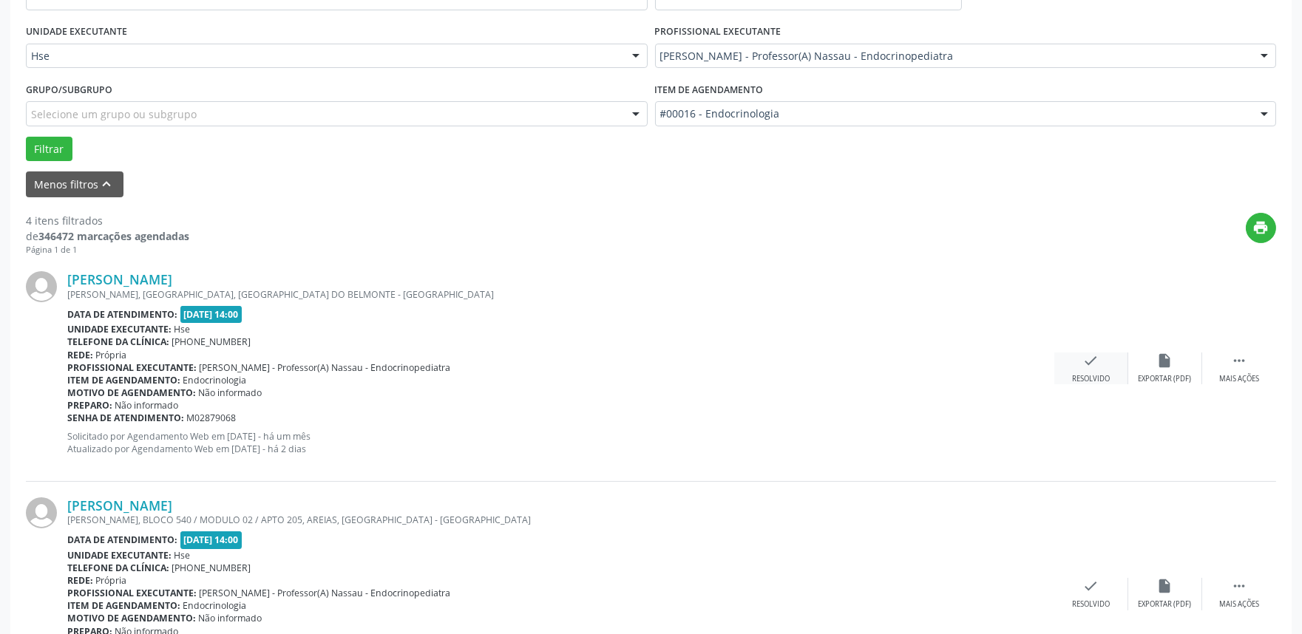
click at [1080, 368] on div "check Resolvido" at bounding box center [1092, 369] width 74 height 32
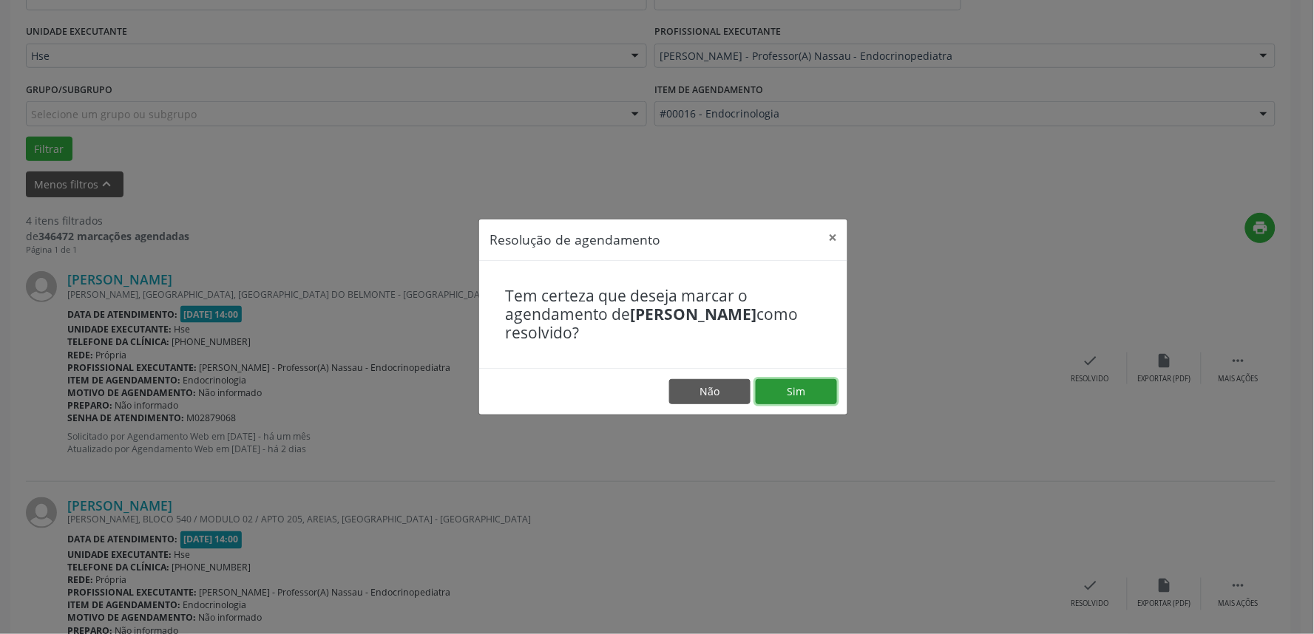
click at [804, 393] on button "Sim" at bounding box center [796, 391] width 81 height 25
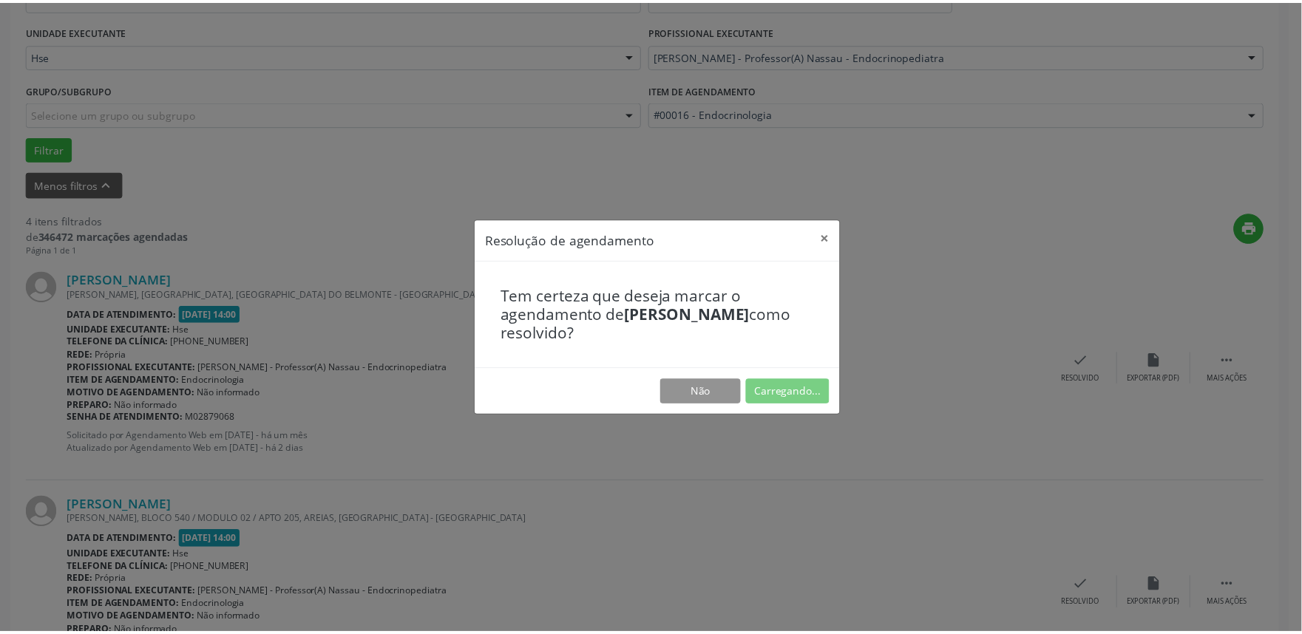
scroll to position [0, 0]
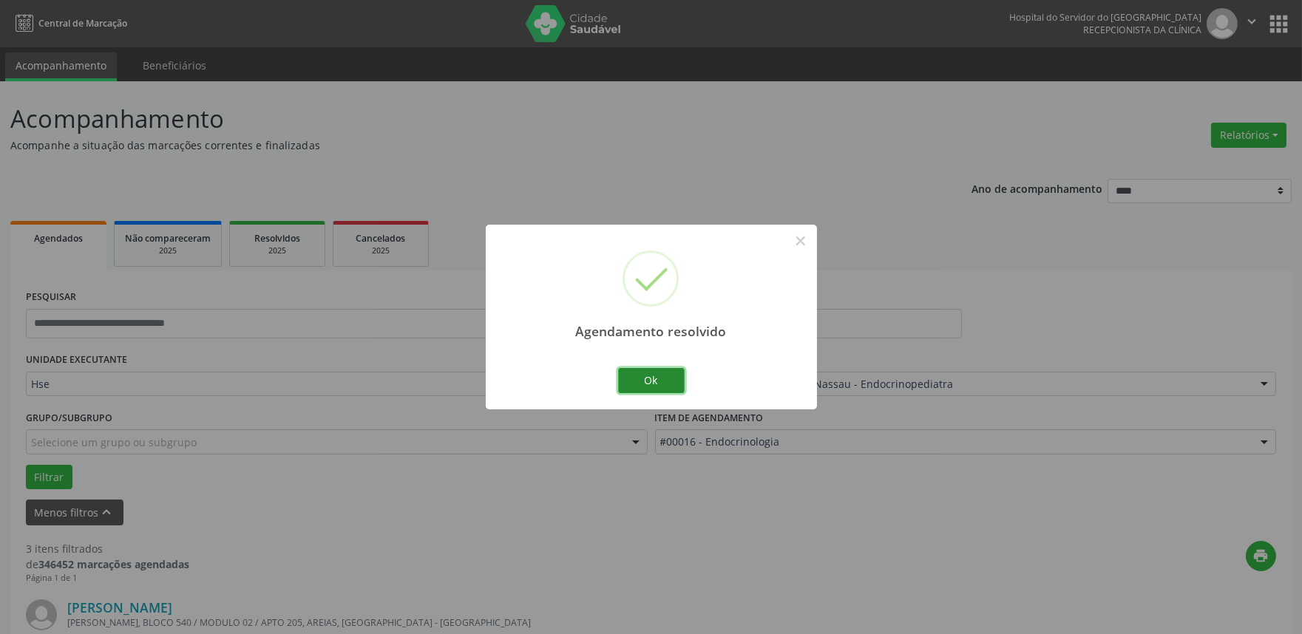
click at [646, 373] on button "Ok" at bounding box center [651, 380] width 67 height 25
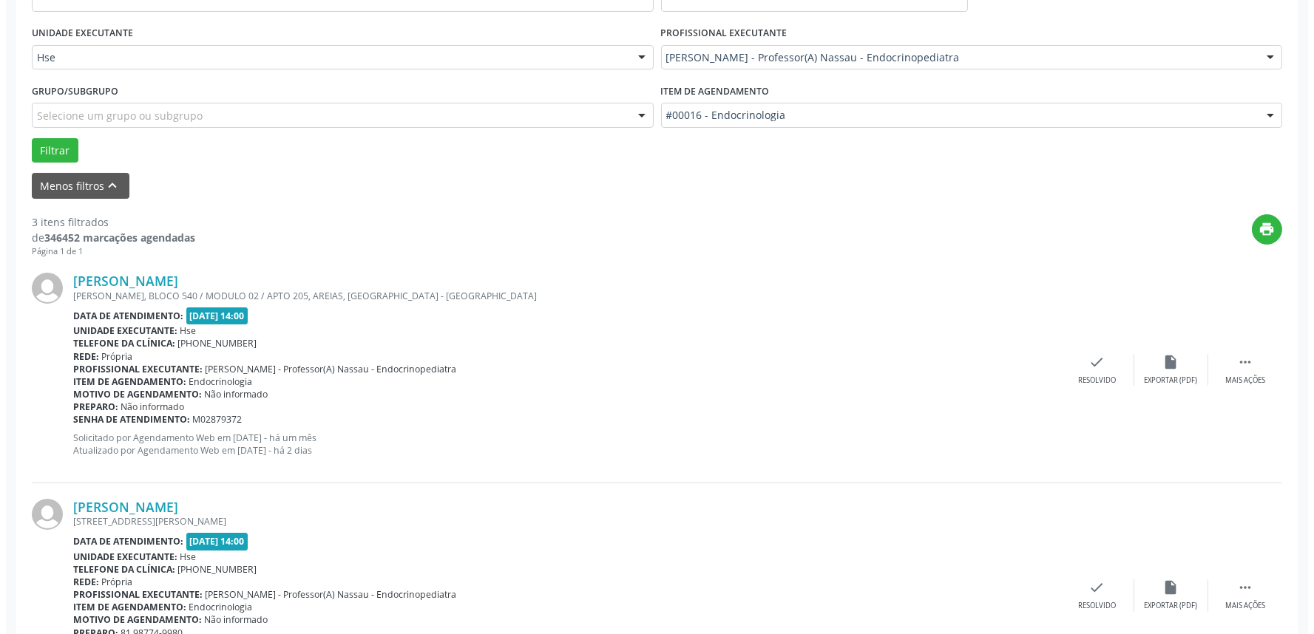
scroll to position [328, 0]
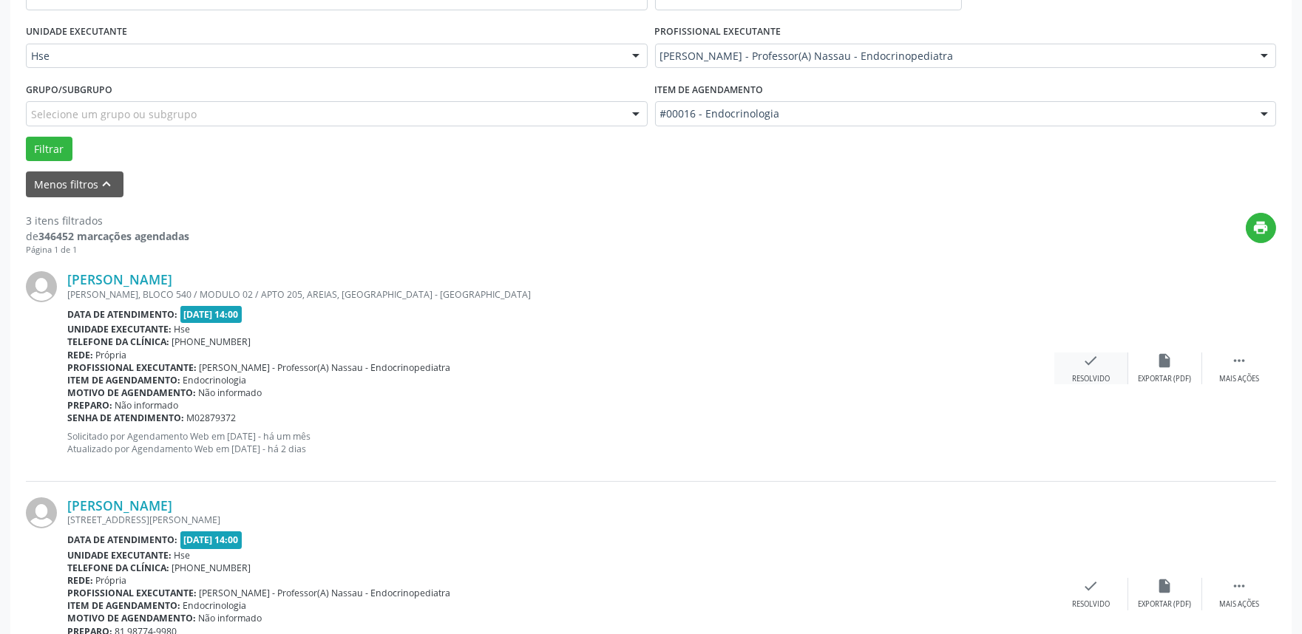
click at [1103, 355] on div "check Resolvido" at bounding box center [1092, 369] width 74 height 32
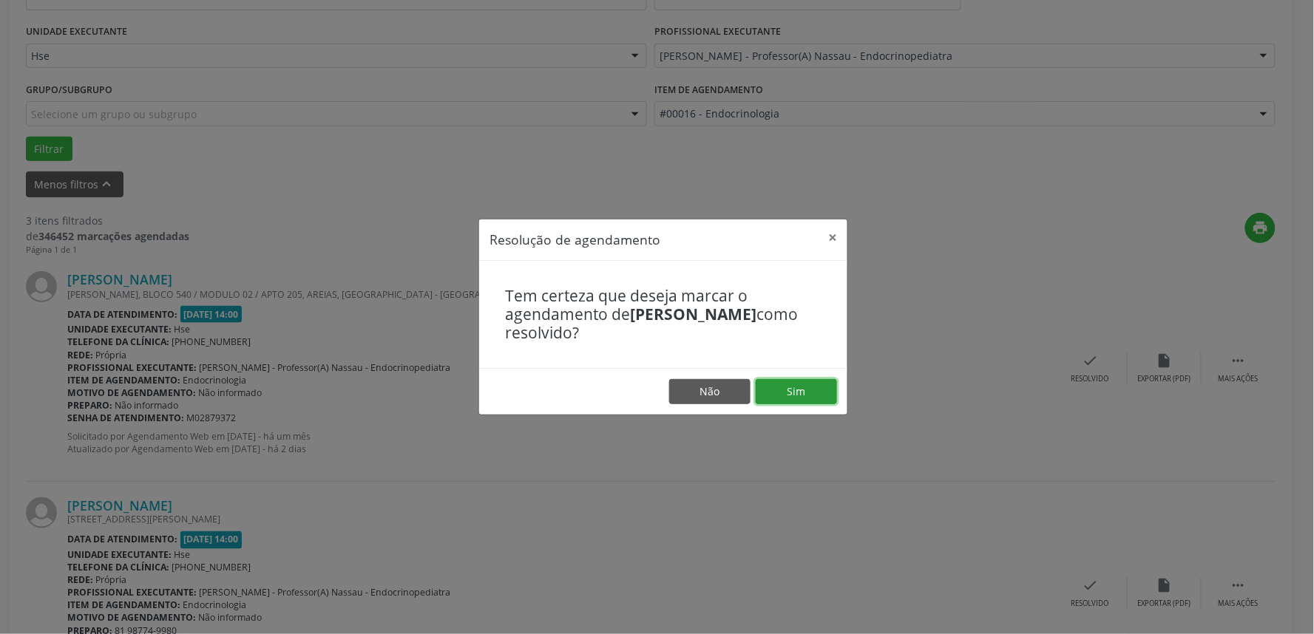
click at [808, 393] on button "Sim" at bounding box center [796, 391] width 81 height 25
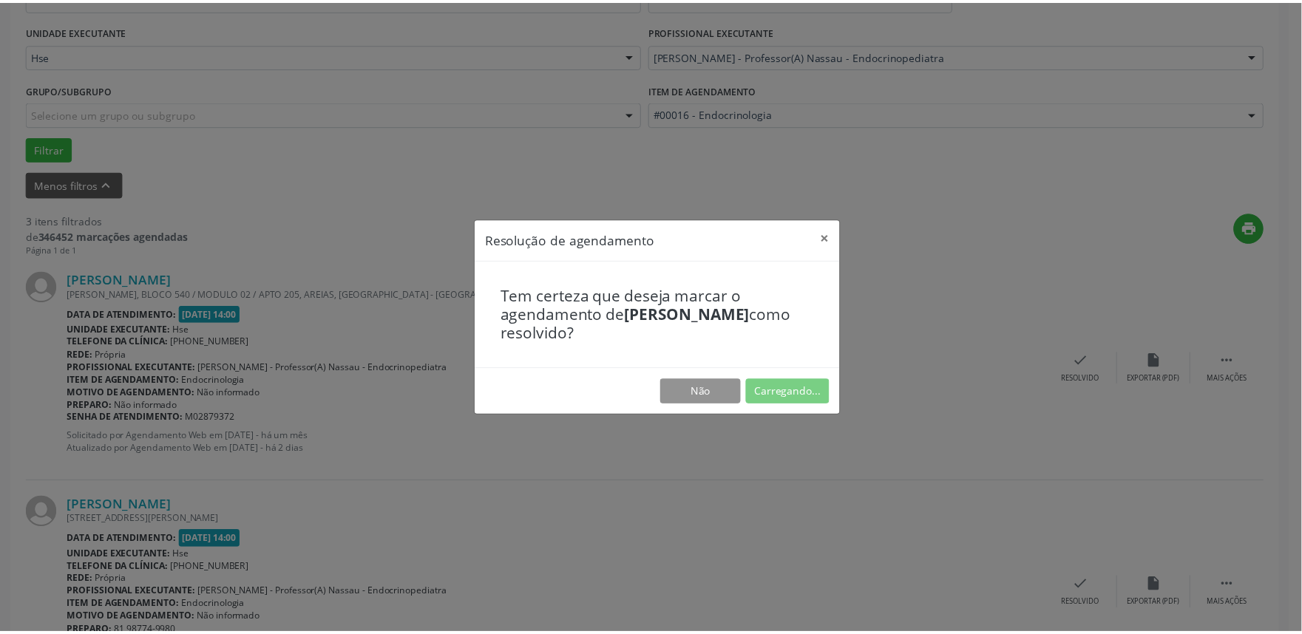
scroll to position [0, 0]
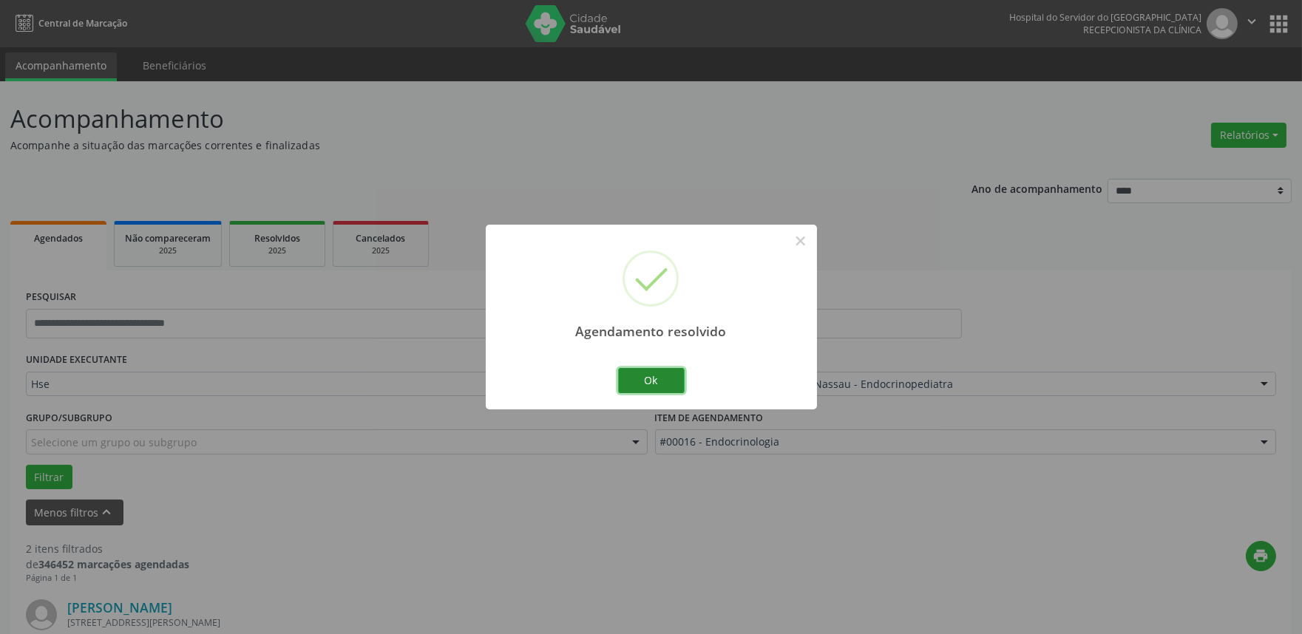
click at [666, 377] on button "Ok" at bounding box center [651, 380] width 67 height 25
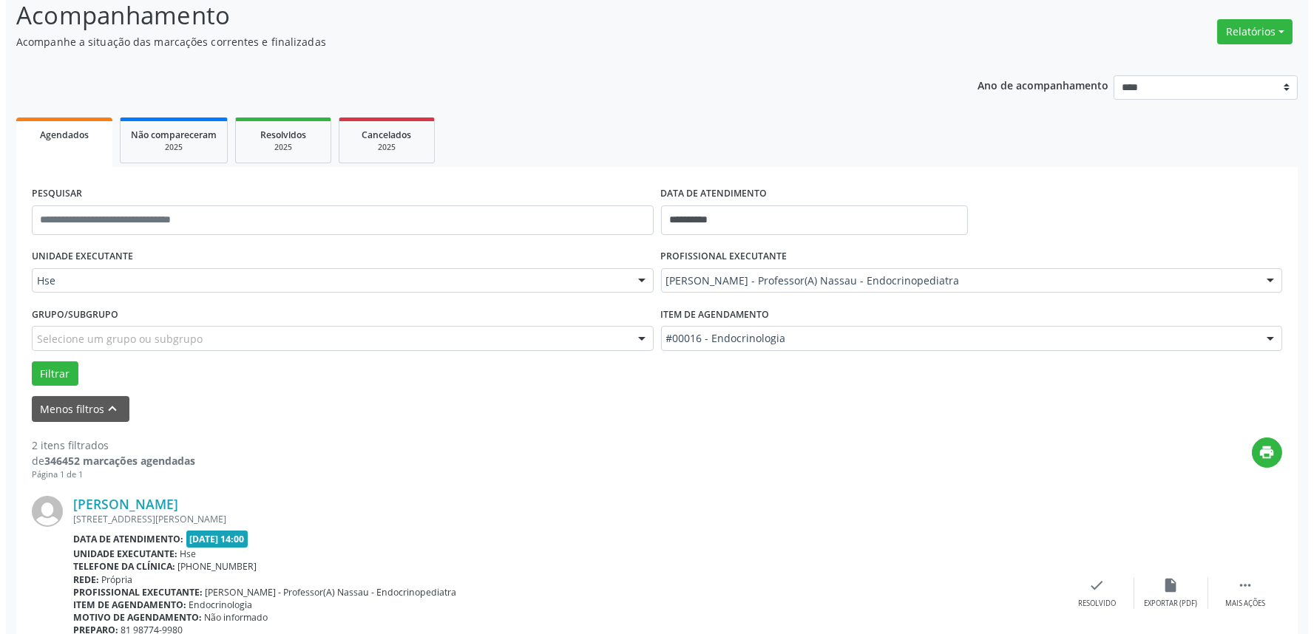
scroll to position [328, 0]
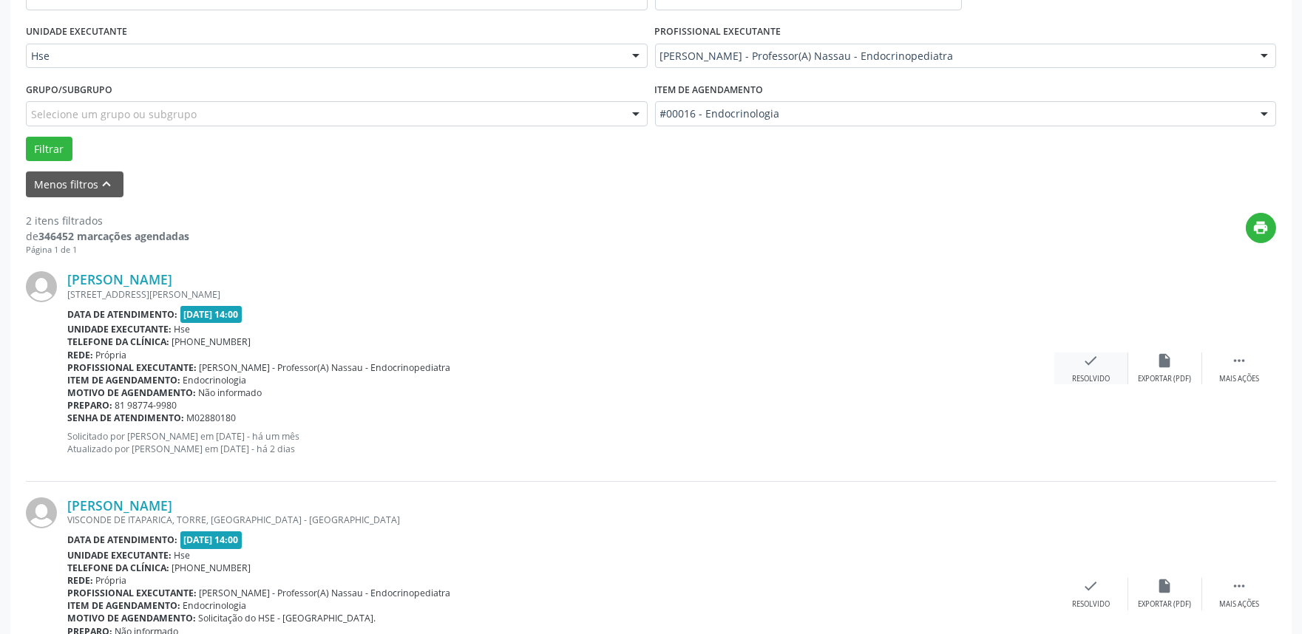
click at [1085, 361] on icon "check" at bounding box center [1091, 361] width 16 height 16
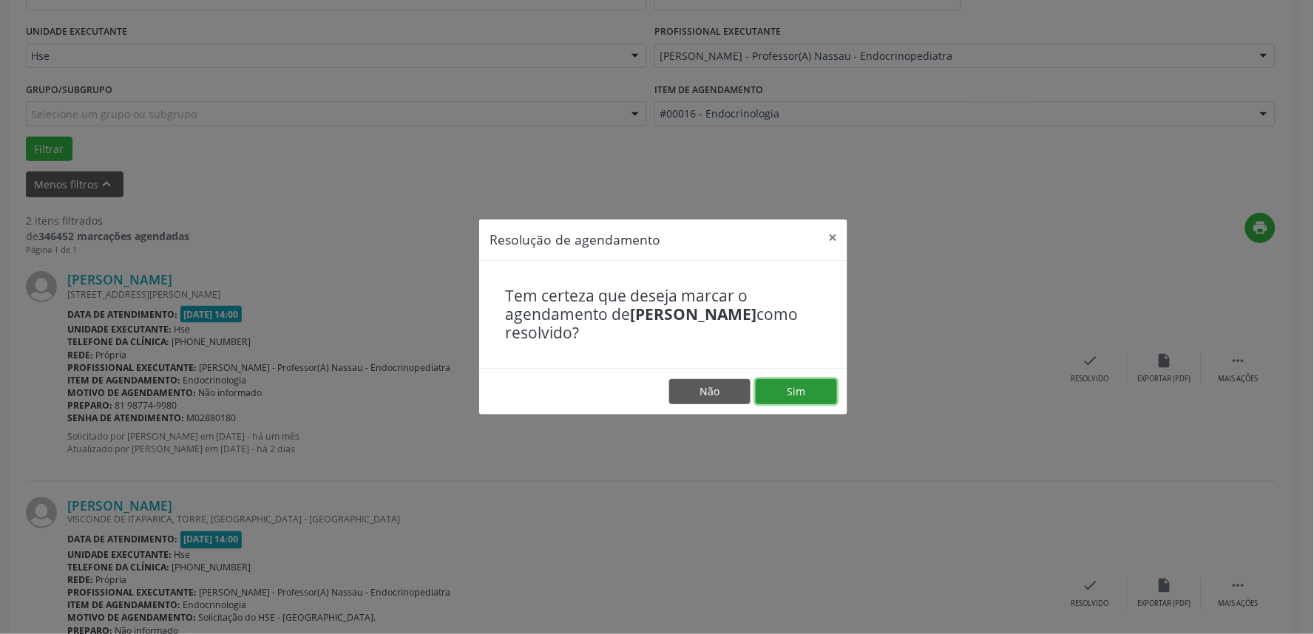
click at [812, 390] on button "Sim" at bounding box center [796, 391] width 81 height 25
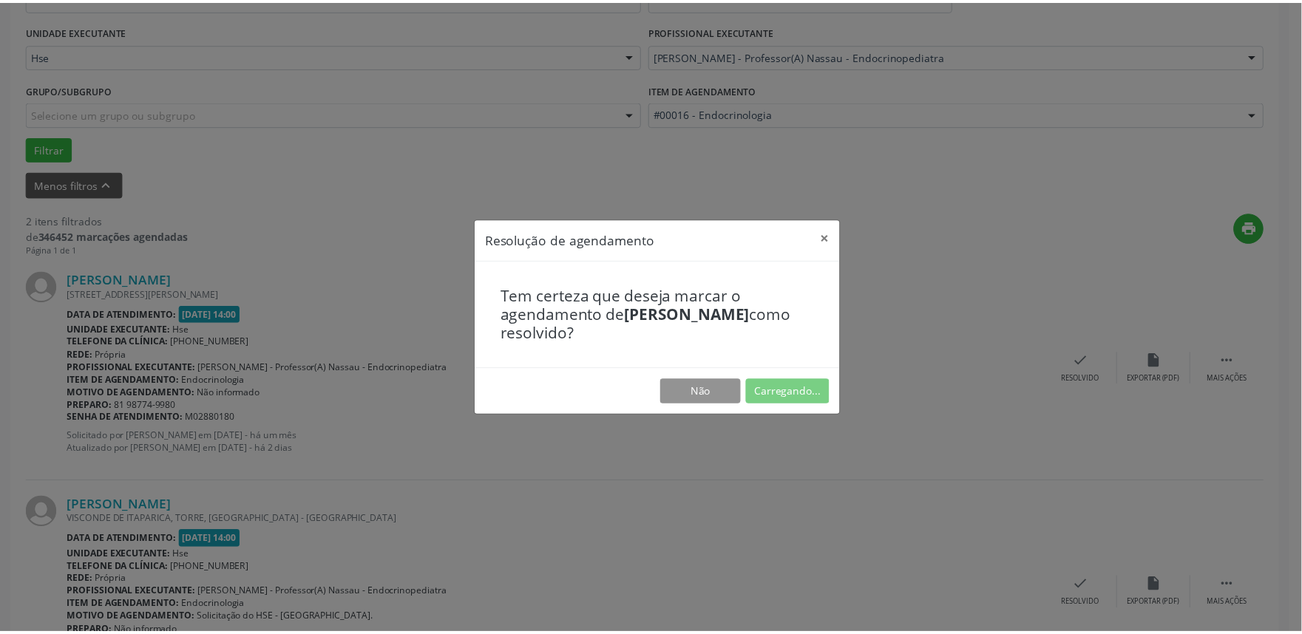
scroll to position [0, 0]
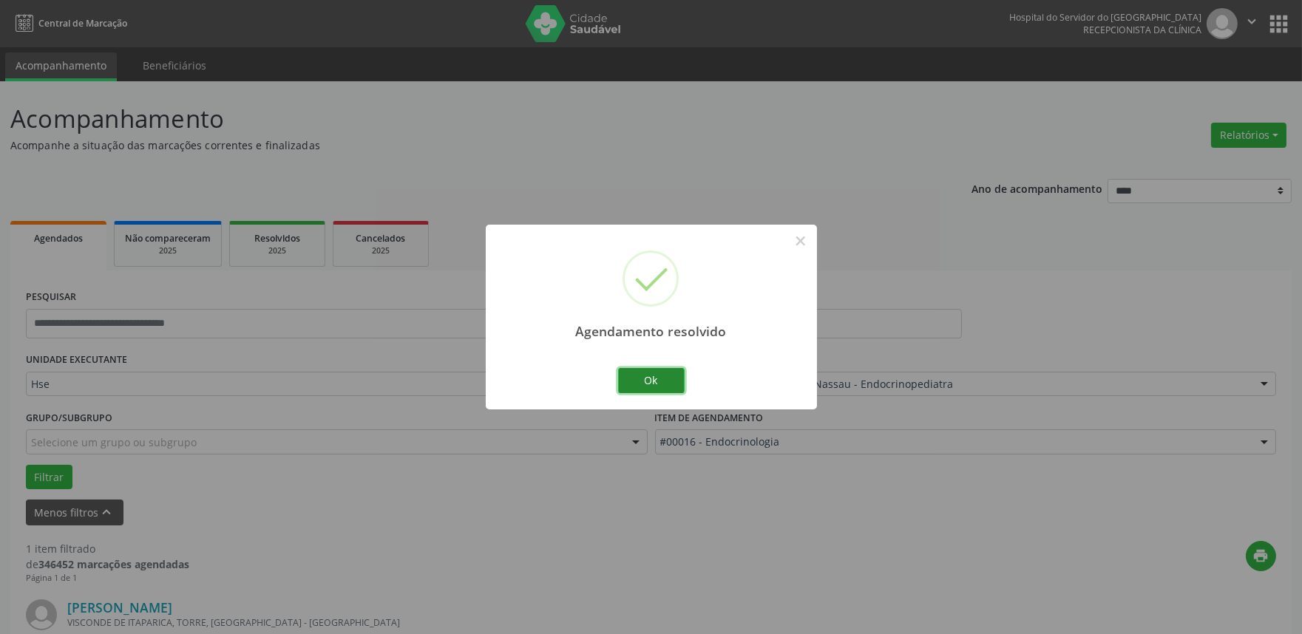
click at [649, 379] on button "Ok" at bounding box center [651, 380] width 67 height 25
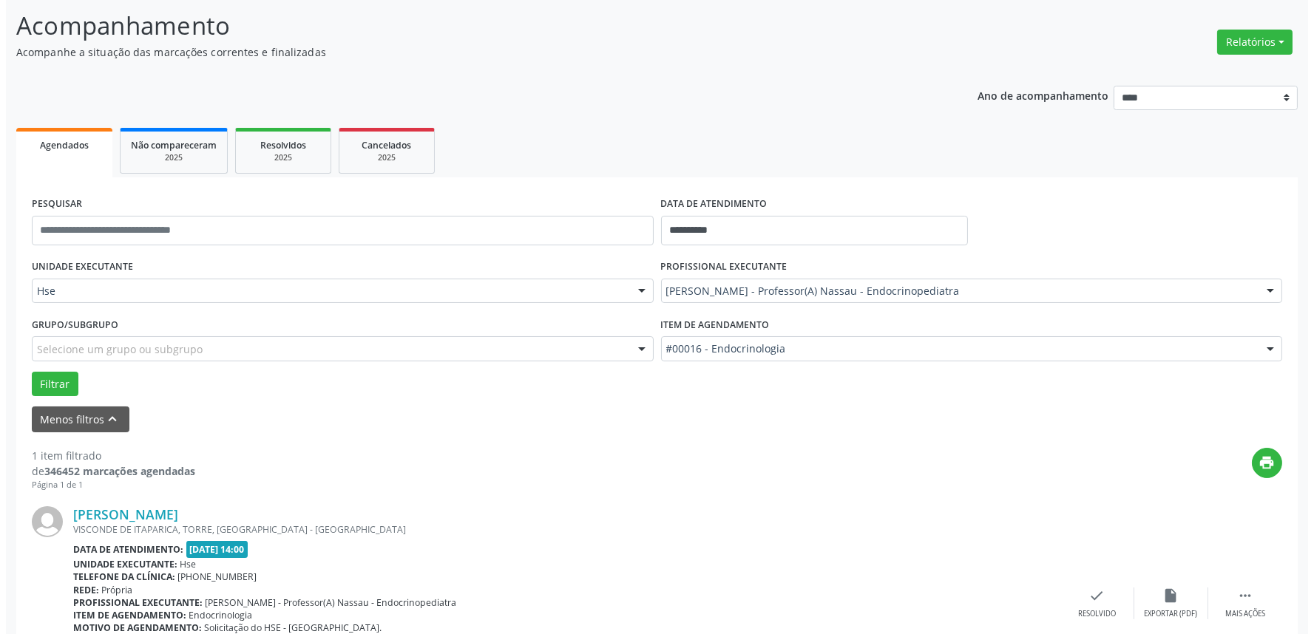
scroll to position [200, 0]
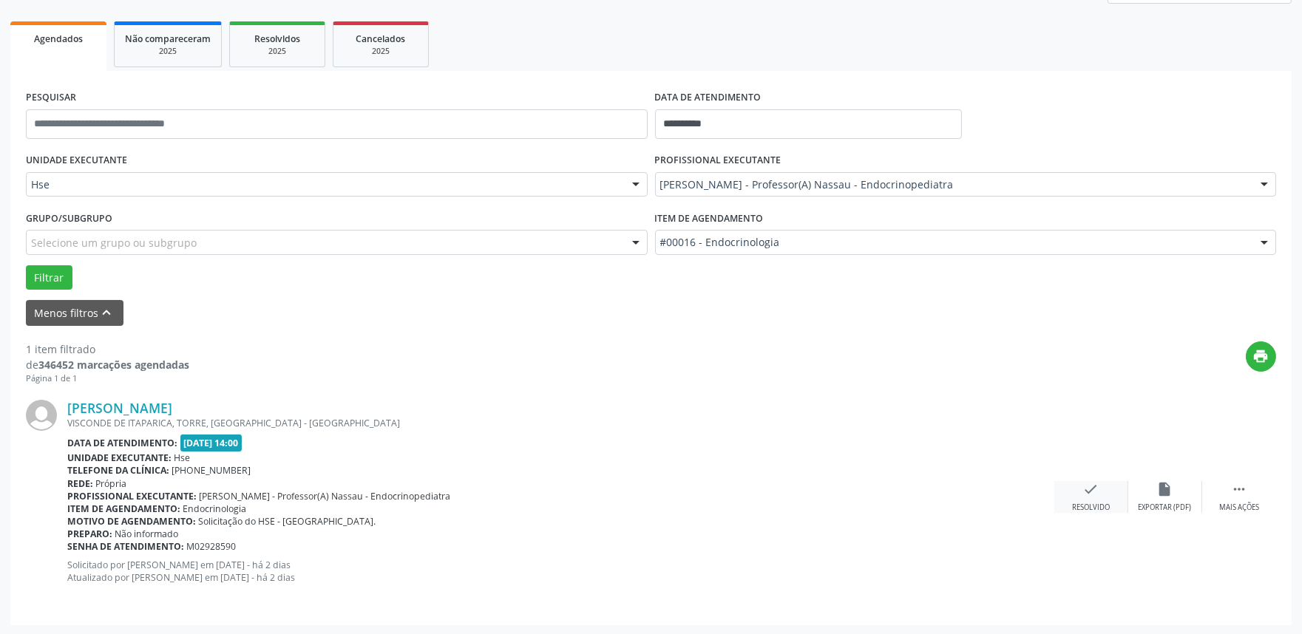
click at [1077, 495] on div "check Resolvido" at bounding box center [1092, 497] width 74 height 32
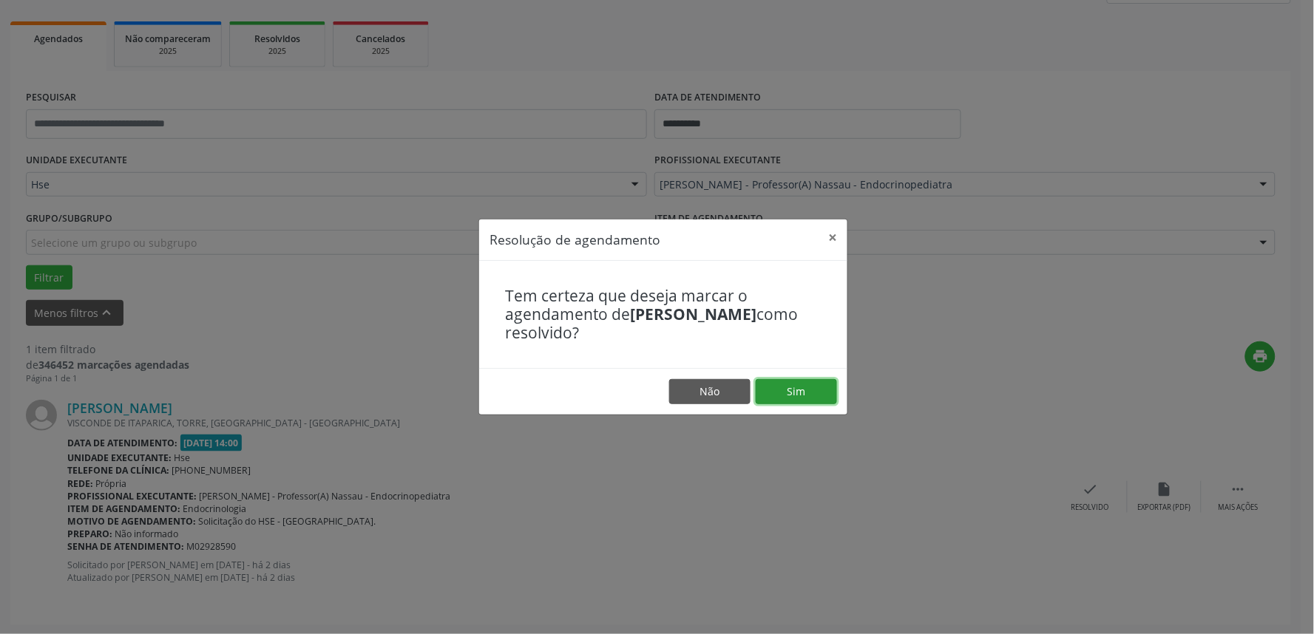
click at [776, 390] on button "Sim" at bounding box center [796, 391] width 81 height 25
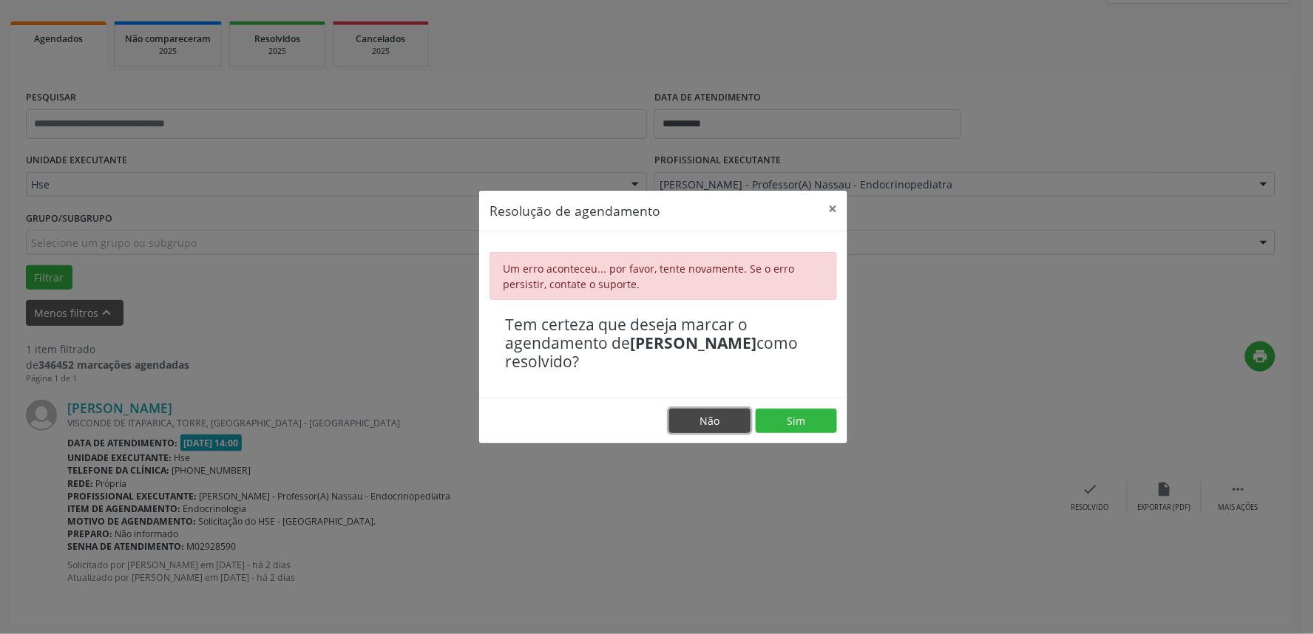
click at [725, 422] on button "Não" at bounding box center [709, 421] width 81 height 25
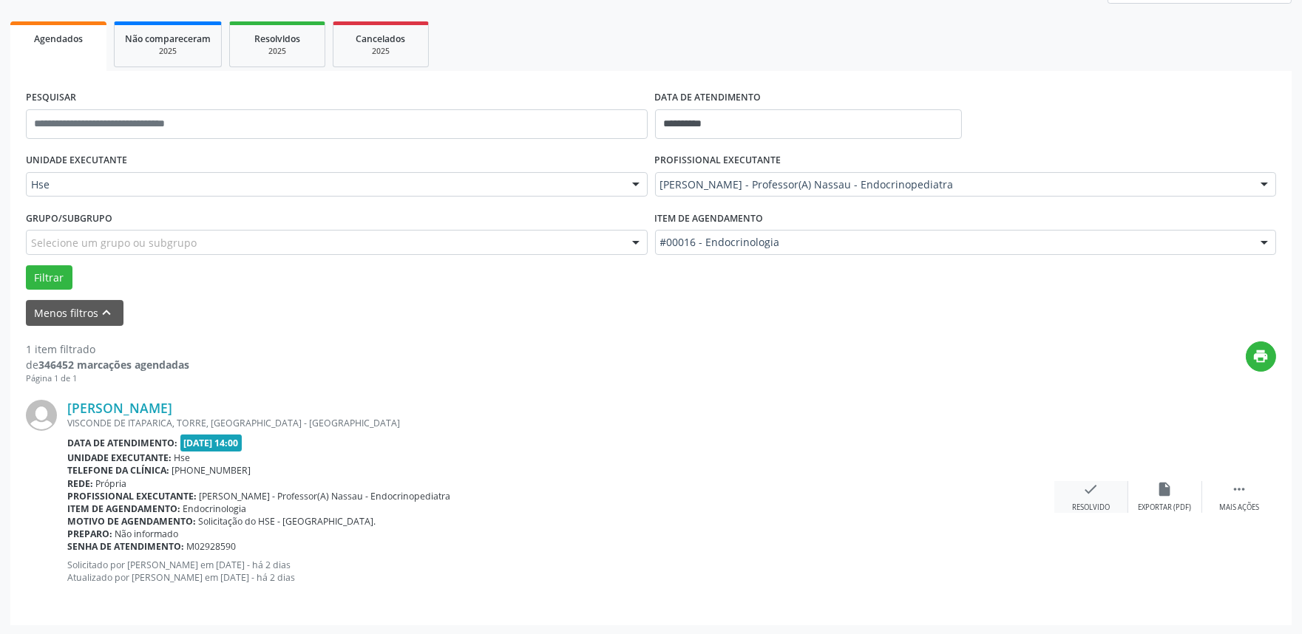
click at [1087, 496] on icon "check" at bounding box center [1091, 489] width 16 height 16
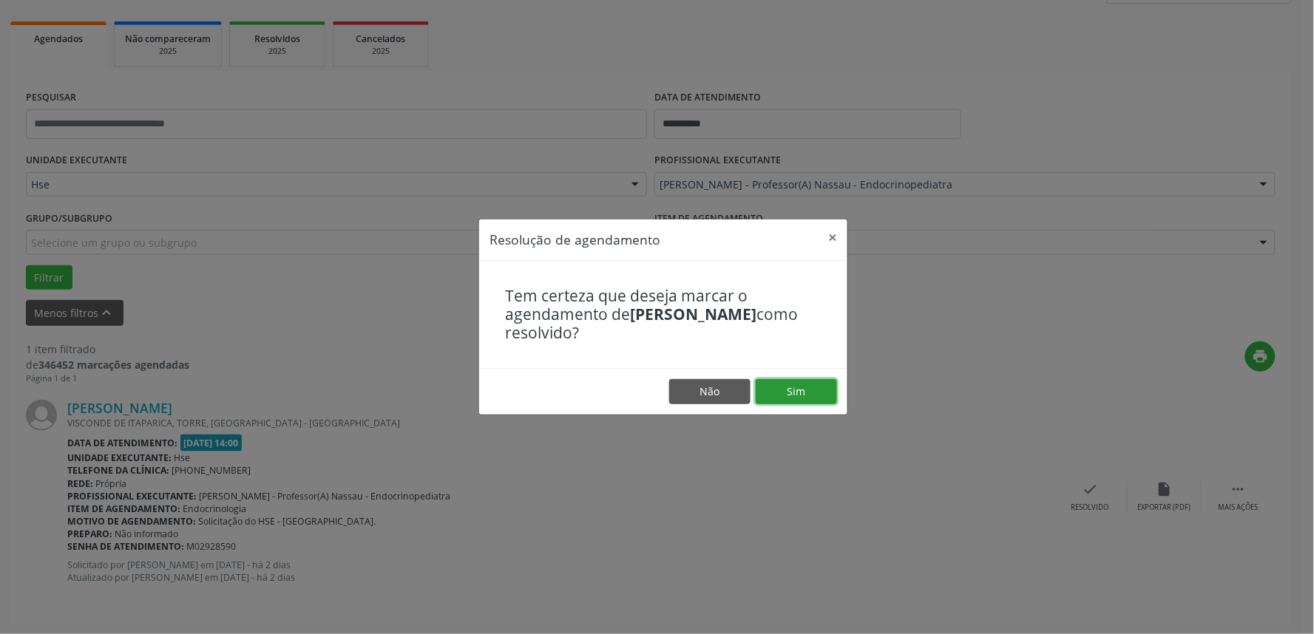
click at [800, 388] on button "Sim" at bounding box center [796, 391] width 81 height 25
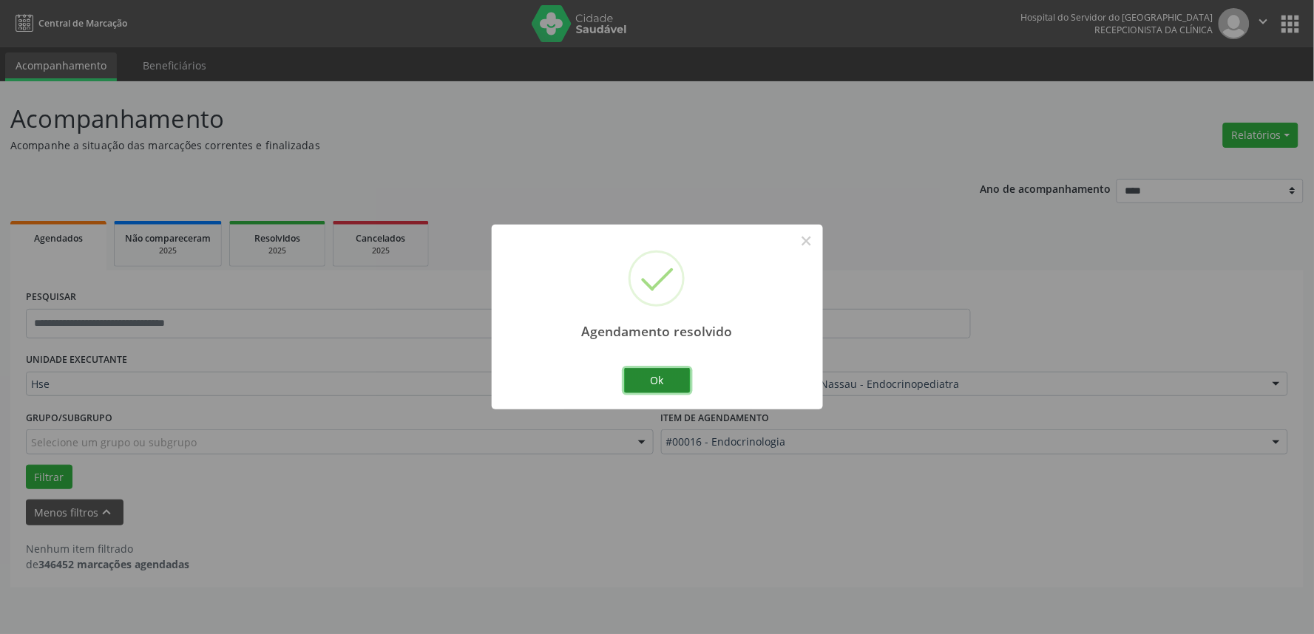
click at [674, 381] on button "Ok" at bounding box center [657, 380] width 67 height 25
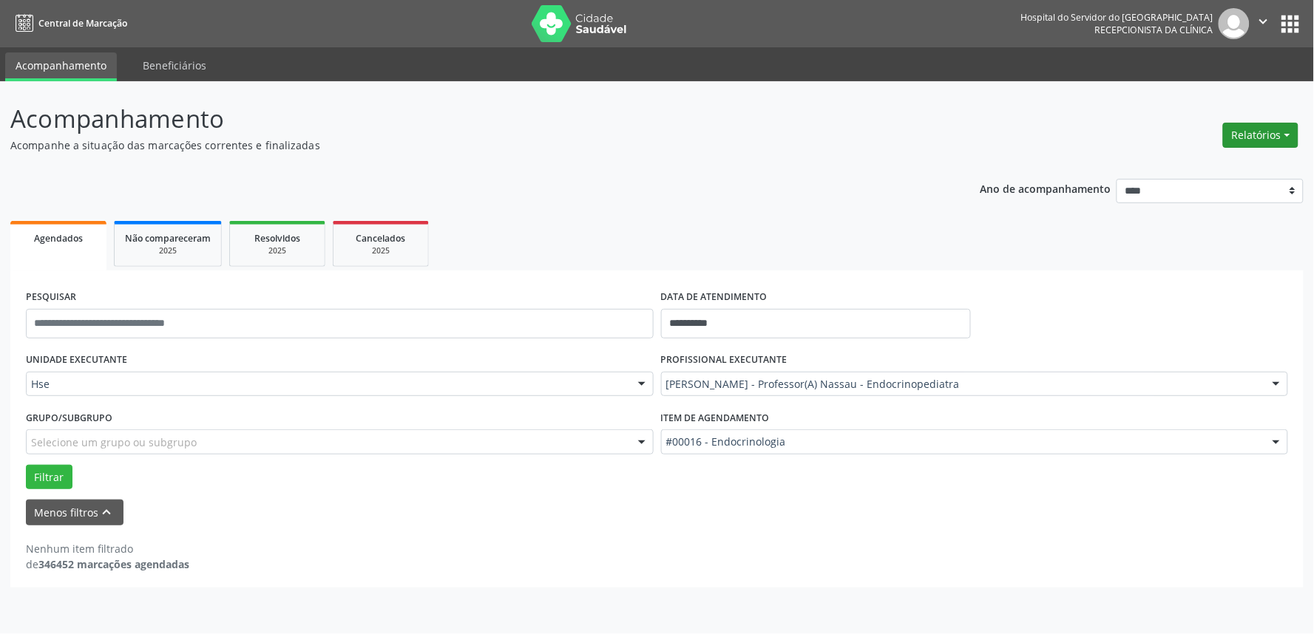
click at [1289, 133] on button "Relatórios" at bounding box center [1260, 135] width 75 height 25
click at [1211, 163] on link "Agendamentos" at bounding box center [1219, 166] width 159 height 21
select select "*"
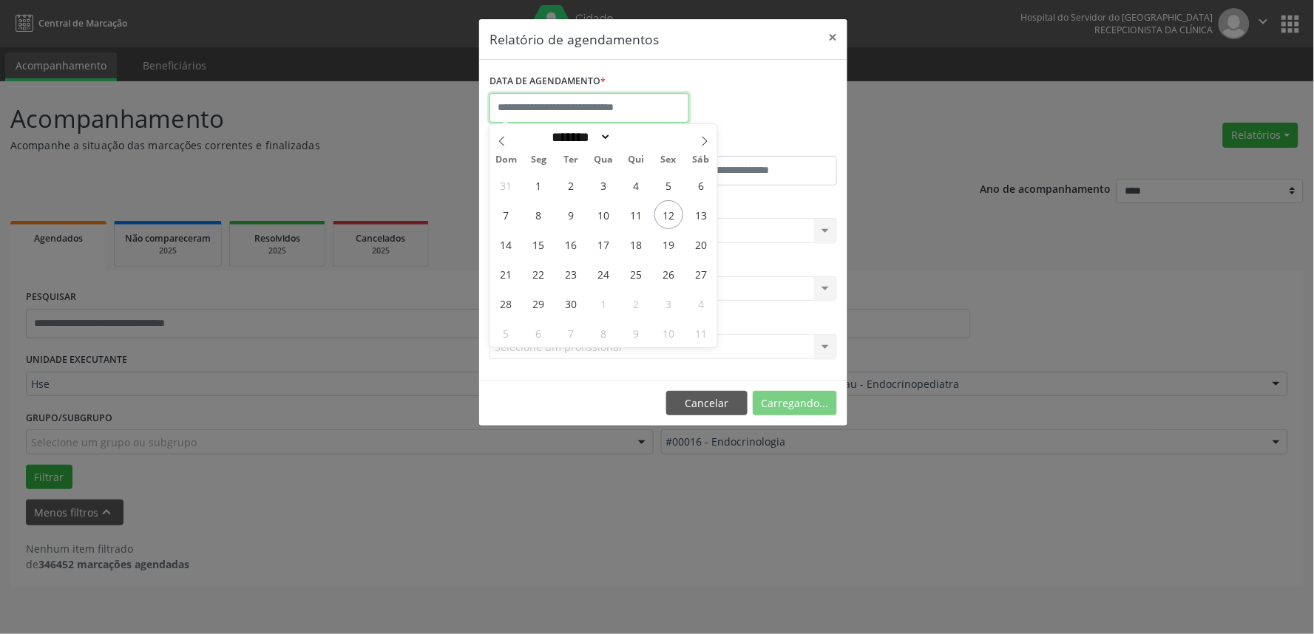
click at [558, 109] on input "text" at bounding box center [590, 108] width 200 height 30
click at [657, 212] on span "12" at bounding box center [668, 214] width 29 height 29
type input "**********"
click at [667, 217] on span "12" at bounding box center [668, 214] width 29 height 29
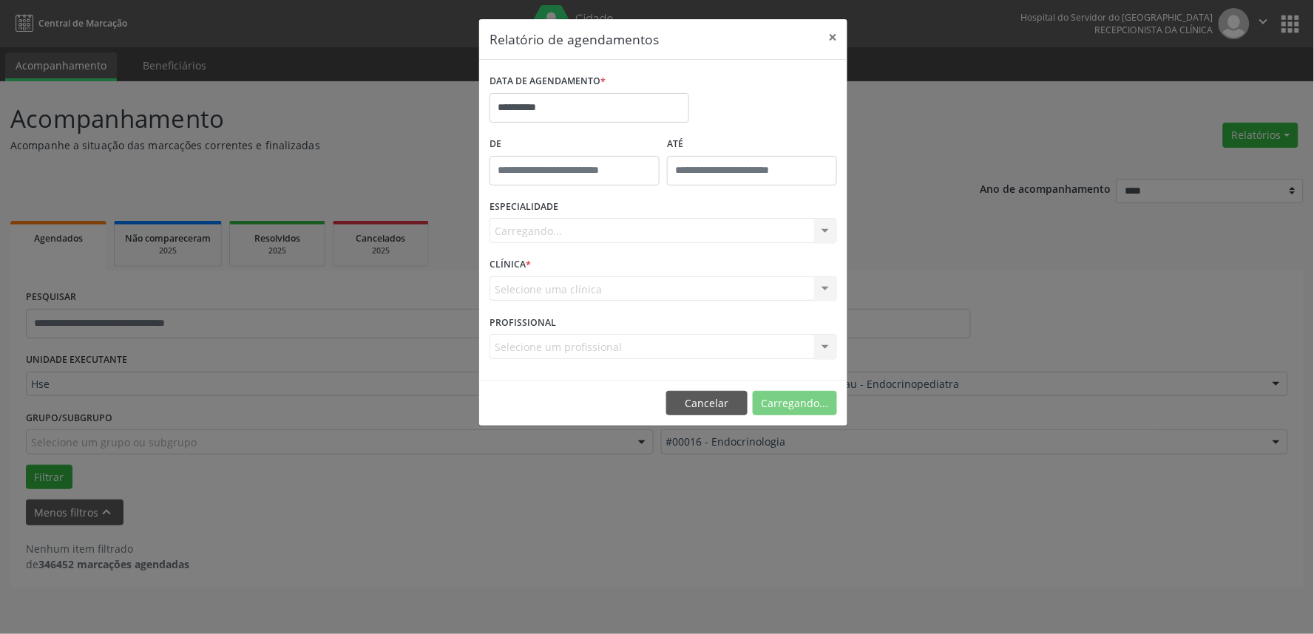
click at [719, 225] on div "Carregando... Todas as especialidades Alergologia Angiologia Arritmologia Cardi…" at bounding box center [664, 230] width 348 height 25
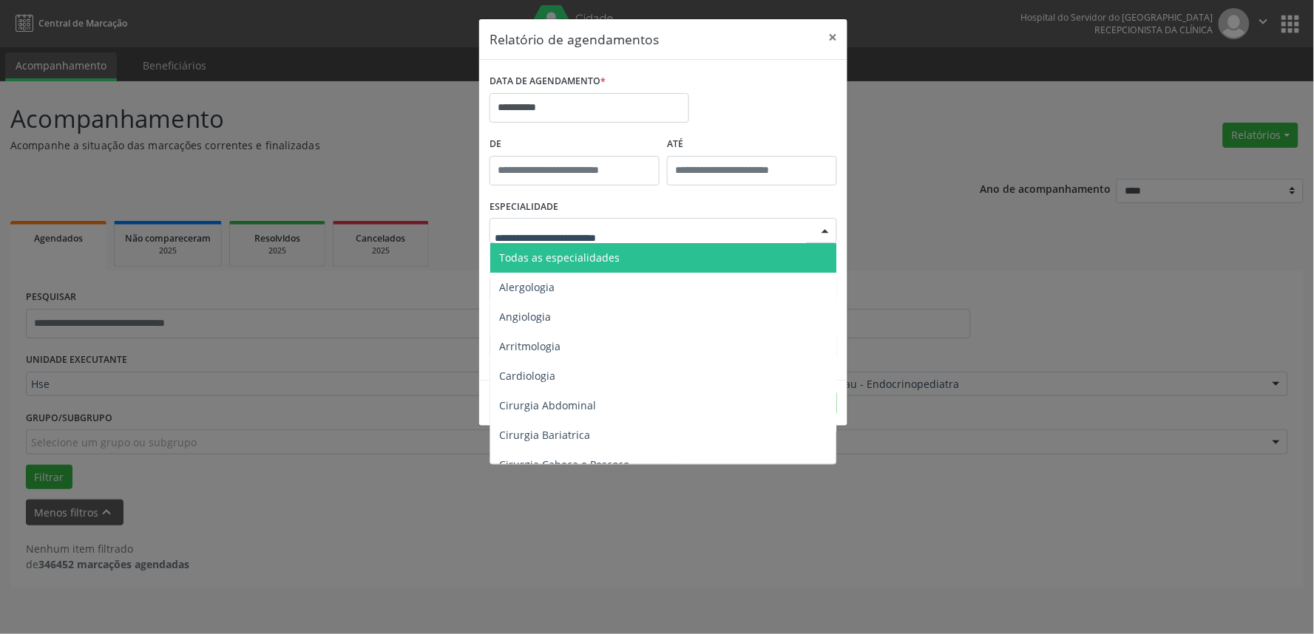
click at [828, 229] on div at bounding box center [825, 231] width 22 height 25
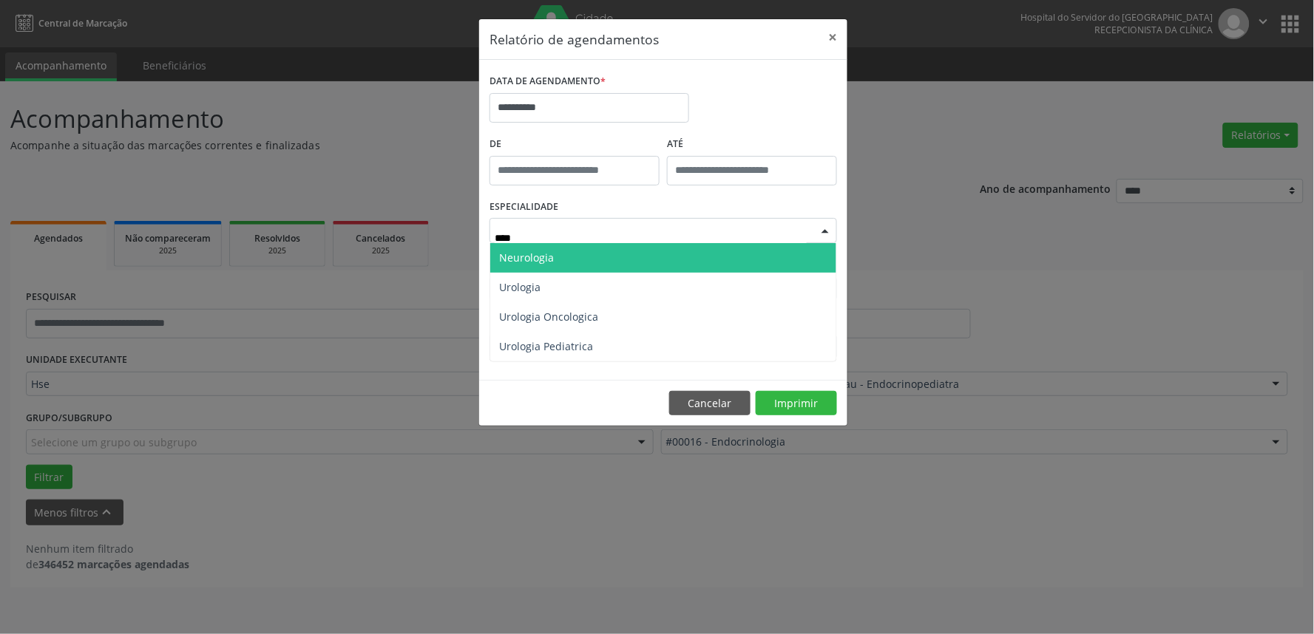
type input "*****"
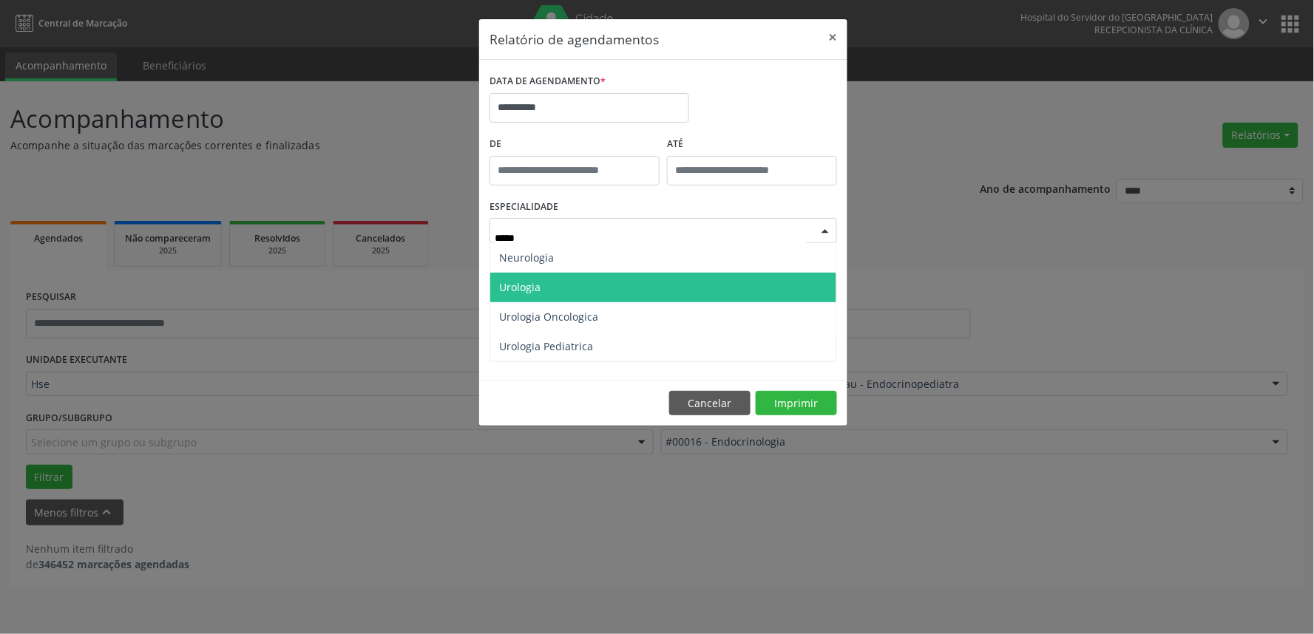
click at [536, 280] on span "Urologia" at bounding box center [519, 287] width 41 height 14
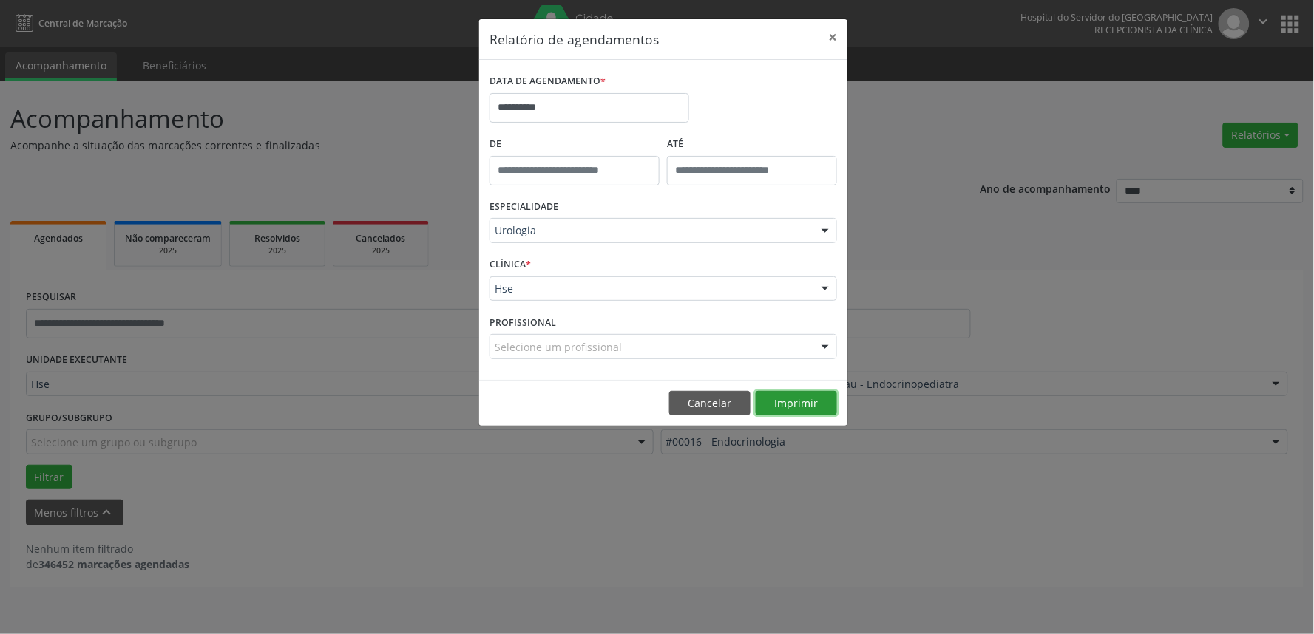
click at [803, 401] on button "Imprimir" at bounding box center [796, 403] width 81 height 25
